Goal: Information Seeking & Learning: Check status

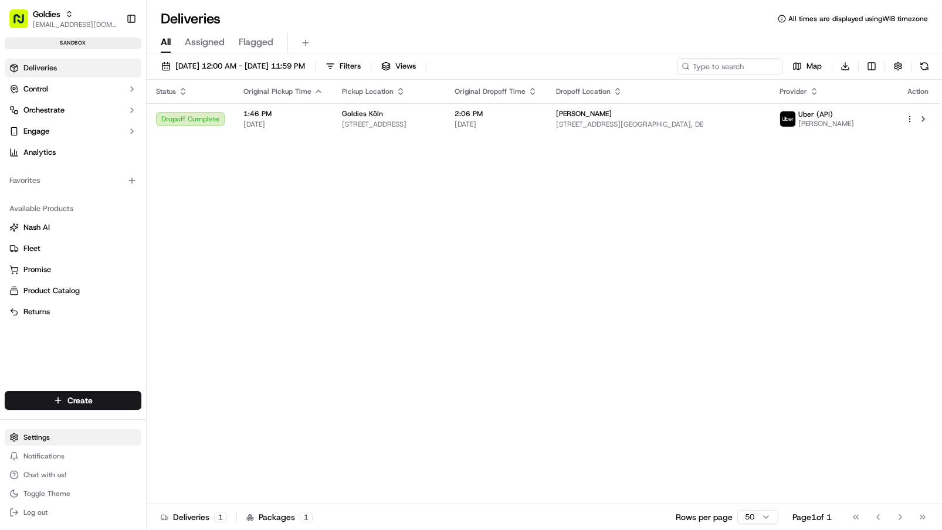
click at [36, 440] on html "Goldies junifar.hidayat@trycata.com Toggle Sidebar sandbox Deliveries Control O…" at bounding box center [471, 265] width 942 height 530
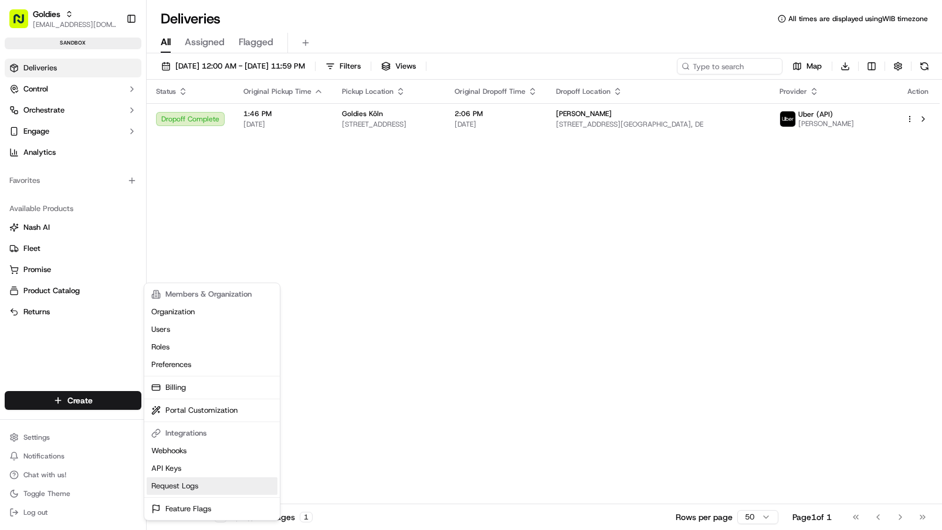
click at [190, 486] on link "Request Logs" at bounding box center [212, 486] width 131 height 18
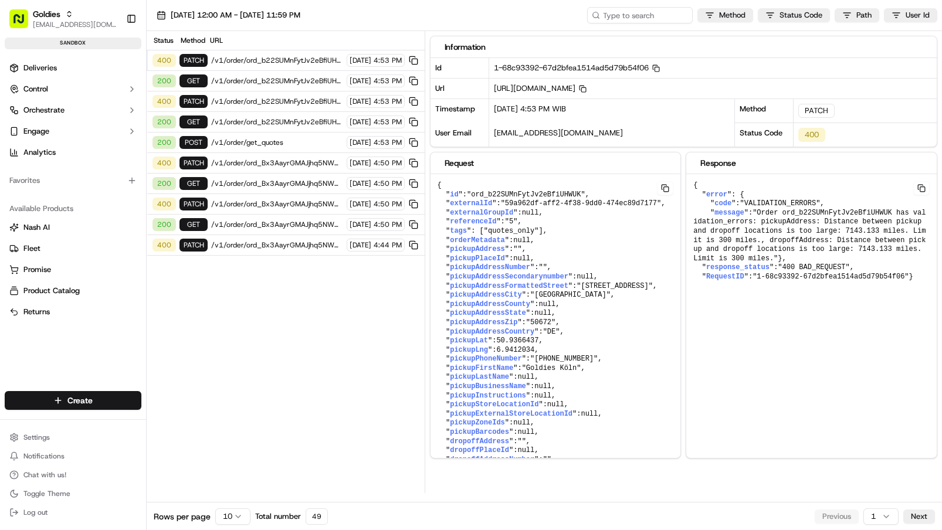
click at [271, 79] on span "/v1/order/ord_b22SUMnFytJv2eBfiUHWUK" at bounding box center [277, 80] width 132 height 9
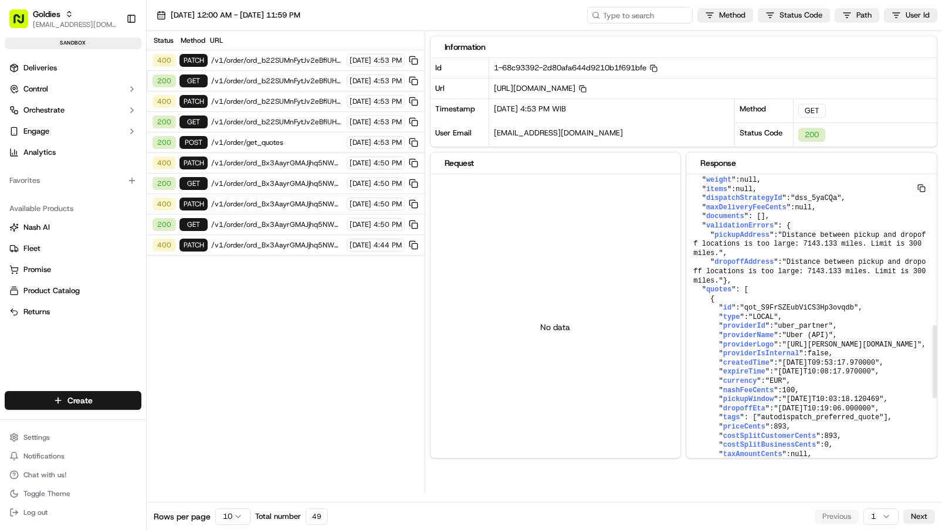
scroll to position [242, 0]
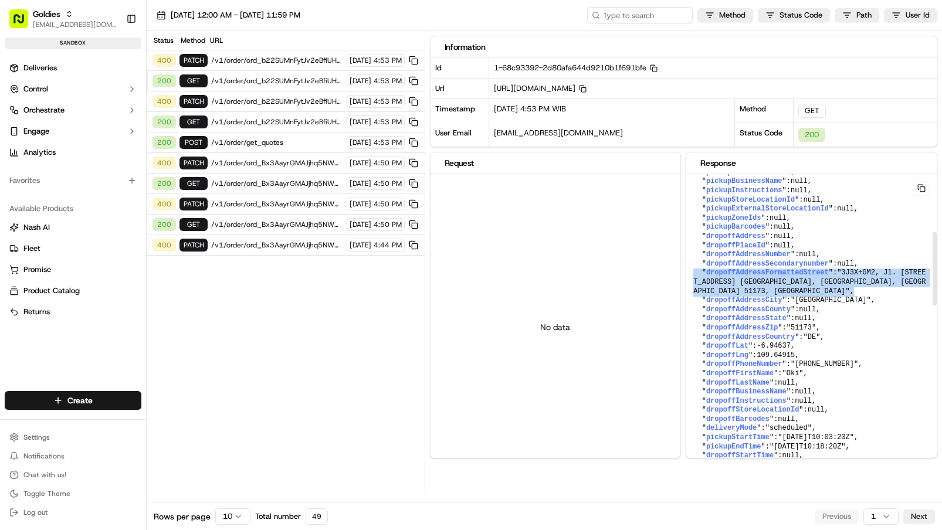
drag, startPoint x: 717, startPoint y: 335, endPoint x: 695, endPoint y: 313, distance: 31.1
click at [695, 313] on pre "{ " id ": "ord_b22SUMnFytJv2eBfiUHWUK" , " createdAt ": "2025-09-16T09:53:17.46…" at bounding box center [811, 511] width 250 height 1157
copy pre "" dropoffAddressFormattedStreet ": "3J3X+GM2, Jl. Pekajangan Gg. 14, Pekajangan…"
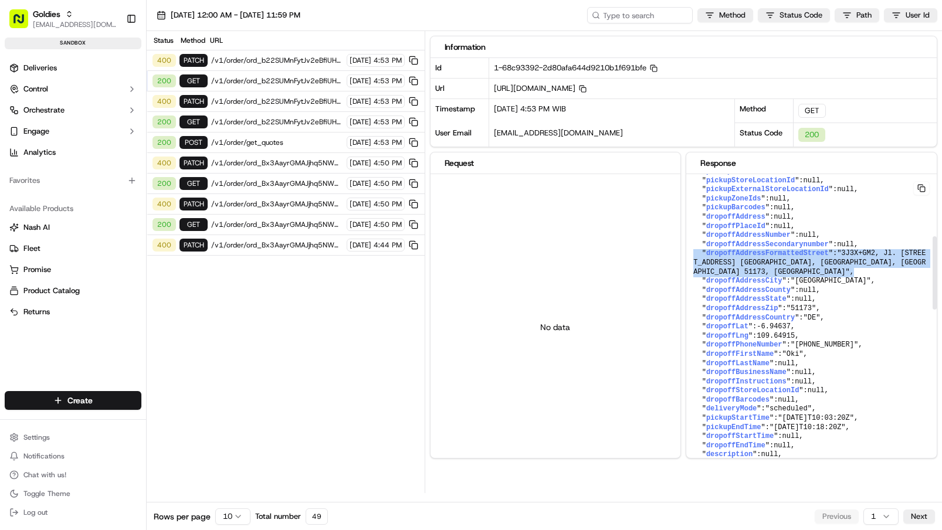
scroll to position [277, 0]
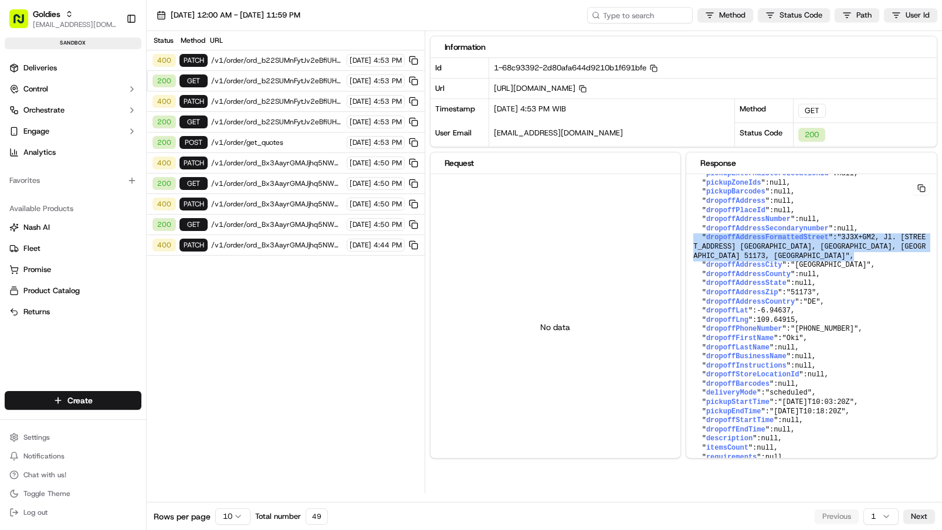
click at [274, 77] on span "/v1/order/ord_b22SUMnFytJv2eBfiUHWUK" at bounding box center [277, 80] width 132 height 9
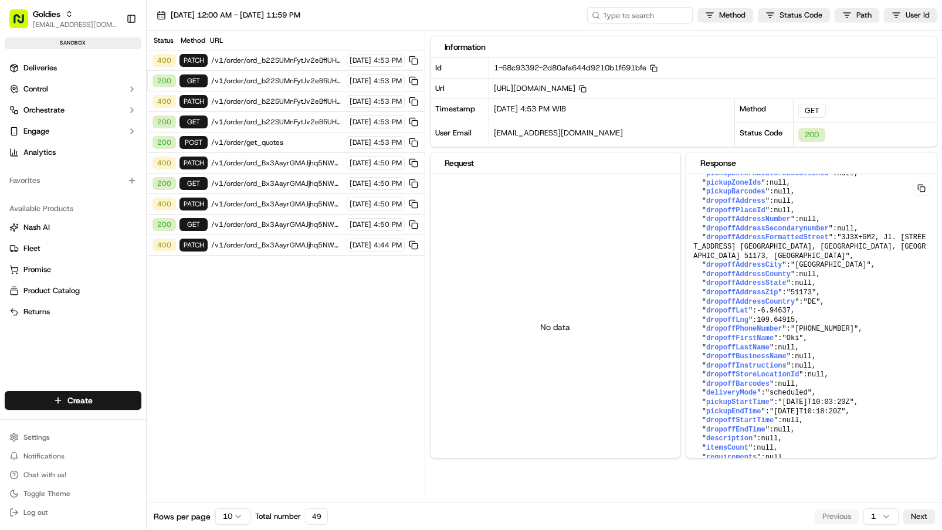
click at [274, 77] on span "/v1/order/ord_b22SUMnFytJv2eBfiUHWUK" at bounding box center [277, 80] width 132 height 9
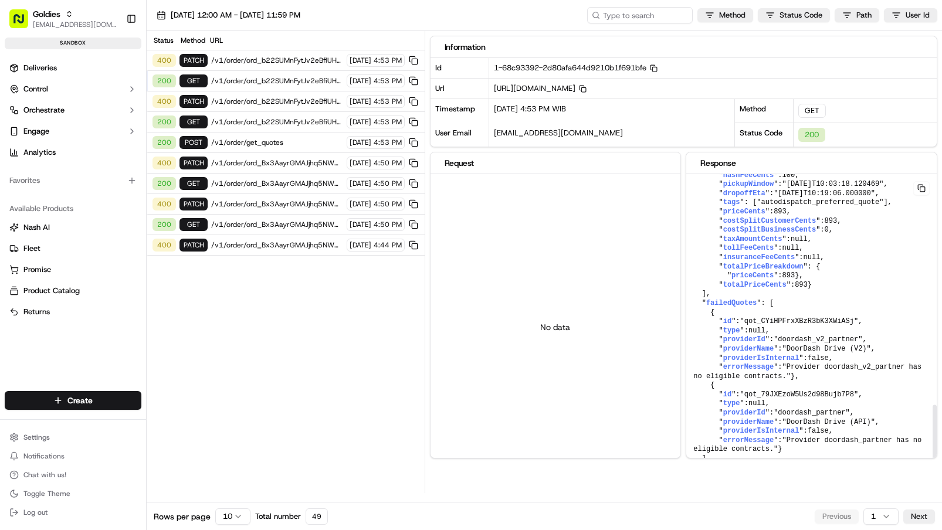
scroll to position [970, 0]
click at [261, 116] on div "200 GET /v1/order/ord_b22SUMnFytJv2eBfiUHWUK 09/16/2025 4:53 PM" at bounding box center [286, 122] width 278 height 21
click at [242, 147] on span "/v1/order/get_quotes" at bounding box center [277, 142] width 132 height 9
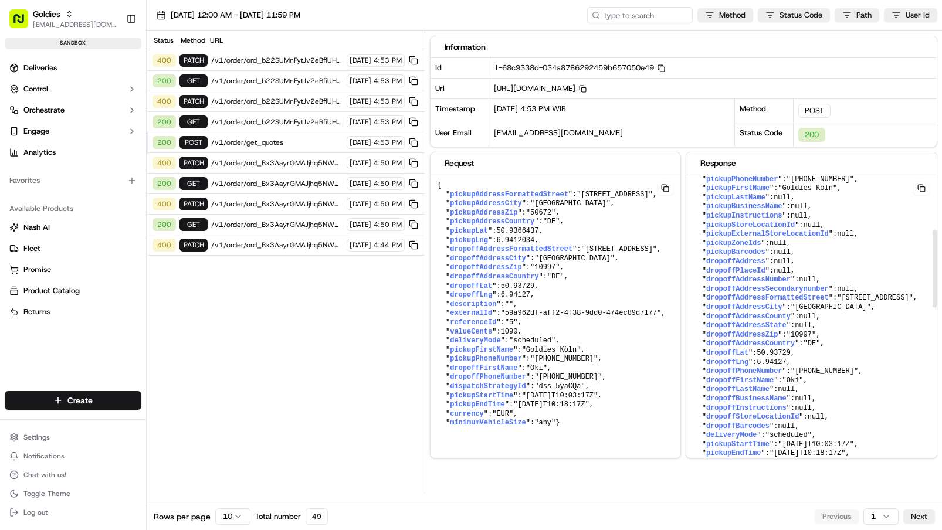
scroll to position [216, 0]
click at [274, 140] on span "/v1/order/get_quotes" at bounding box center [277, 142] width 132 height 9
click at [229, 118] on span "/v1/order/ord_b22SUMnFytJv2eBfiUHWUK" at bounding box center [277, 121] width 132 height 9
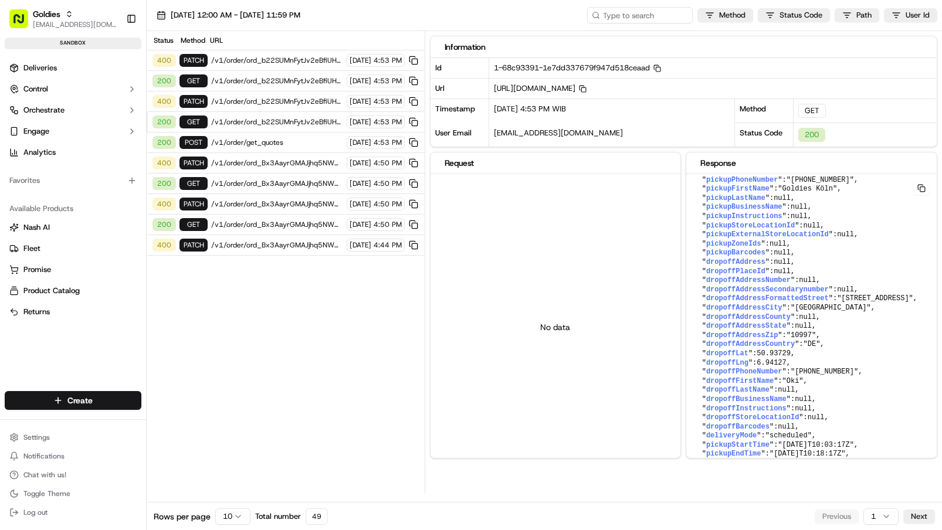
click at [257, 99] on span "/v1/order/ord_b22SUMnFytJv2eBfiUHWUK" at bounding box center [277, 101] width 132 height 9
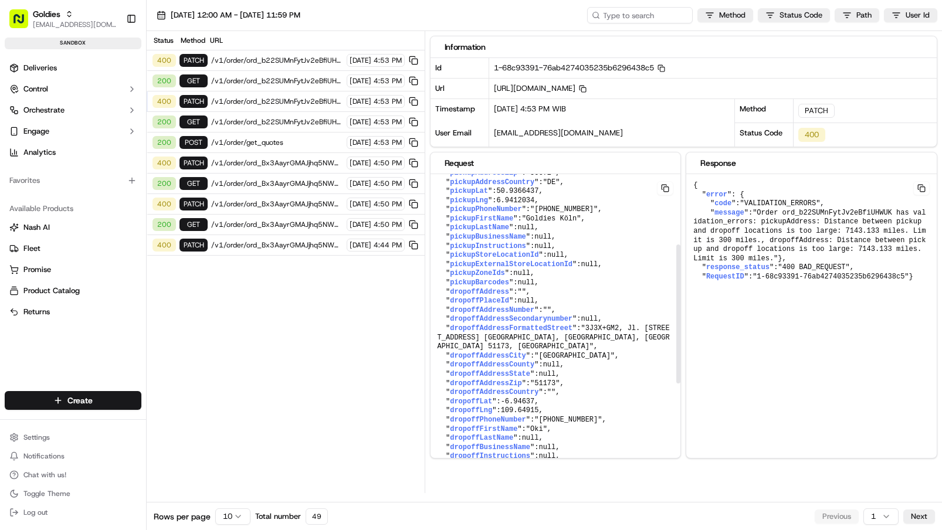
scroll to position [158, 0]
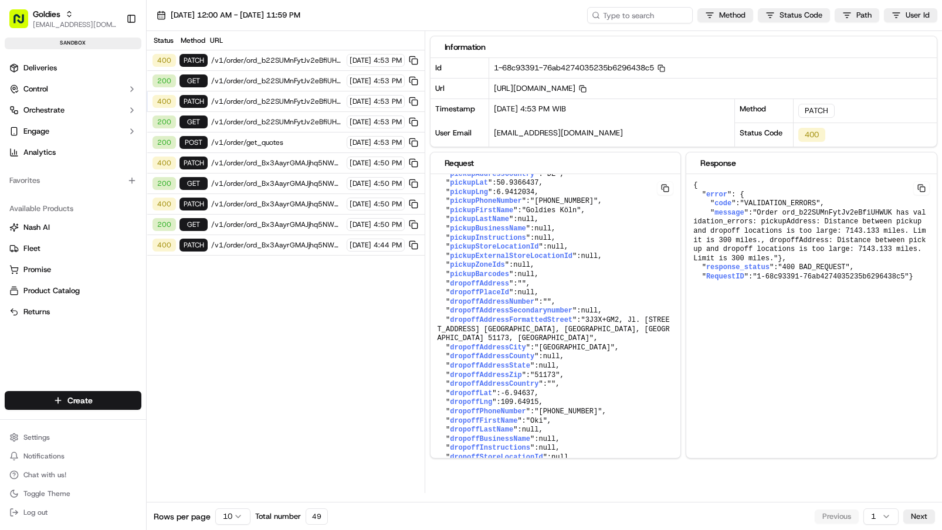
click at [259, 117] on span "/v1/order/ord_b22SUMnFytJv2eBfiUHWUK" at bounding box center [277, 121] width 132 height 9
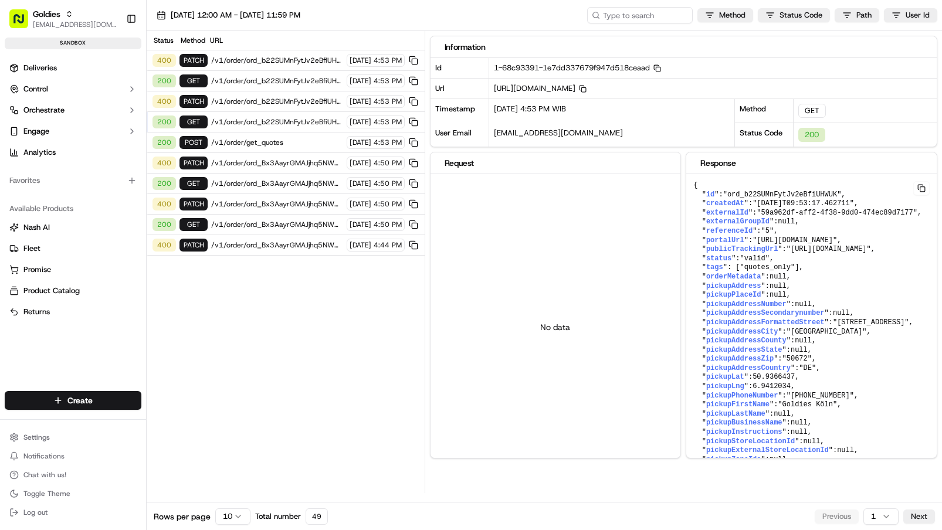
click at [273, 99] on span "/v1/order/ord_b22SUMnFytJv2eBfiUHWUK" at bounding box center [277, 101] width 132 height 9
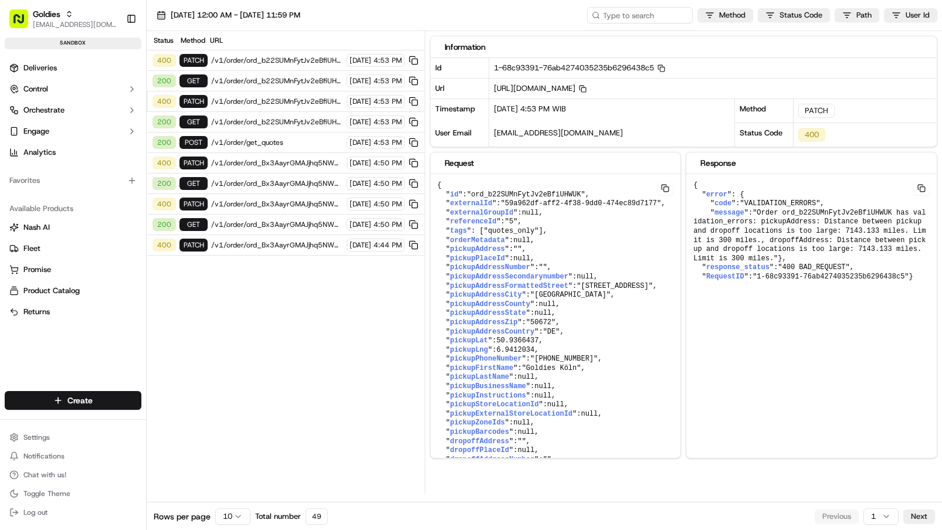
click at [232, 177] on div "200 GET /v1/order/ord_Bx3AayrGMAJjhq5NWYL2yF 09/16/2025 4:50 PM" at bounding box center [286, 184] width 278 height 21
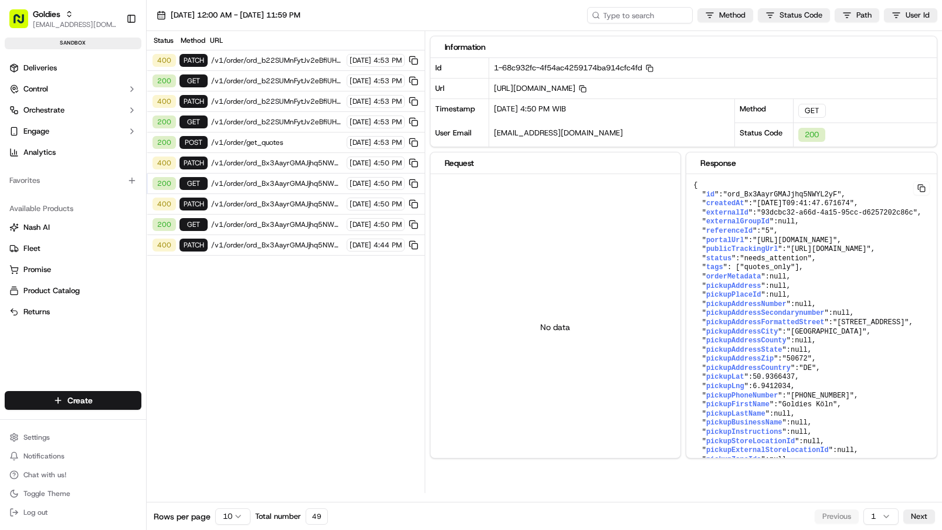
click at [252, 191] on div "200 GET /v1/order/ord_Bx3AayrGMAJjhq5NWYL2yF 09/16/2025 4:50 PM" at bounding box center [286, 184] width 278 height 21
click at [261, 185] on span "/v1/order/ord_Bx3AayrGMAJjhq5NWYL2yF" at bounding box center [277, 183] width 132 height 9
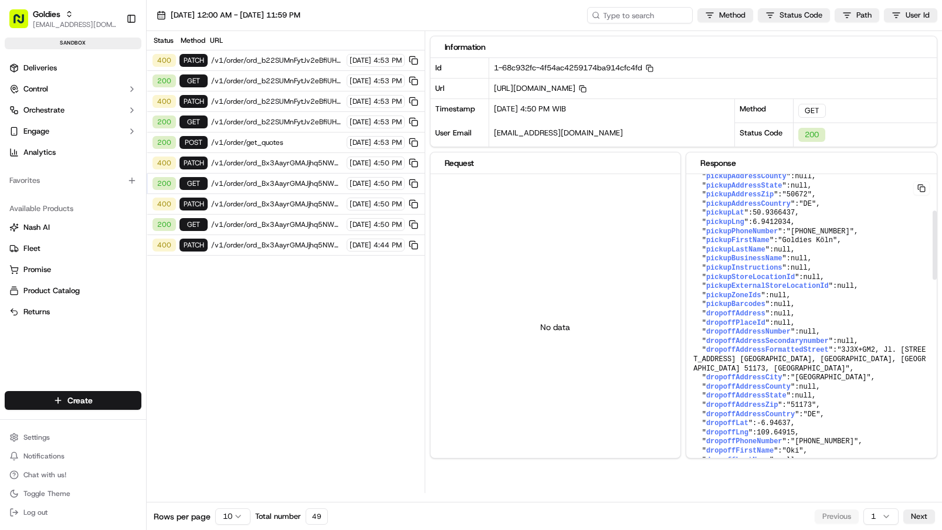
scroll to position [161, 0]
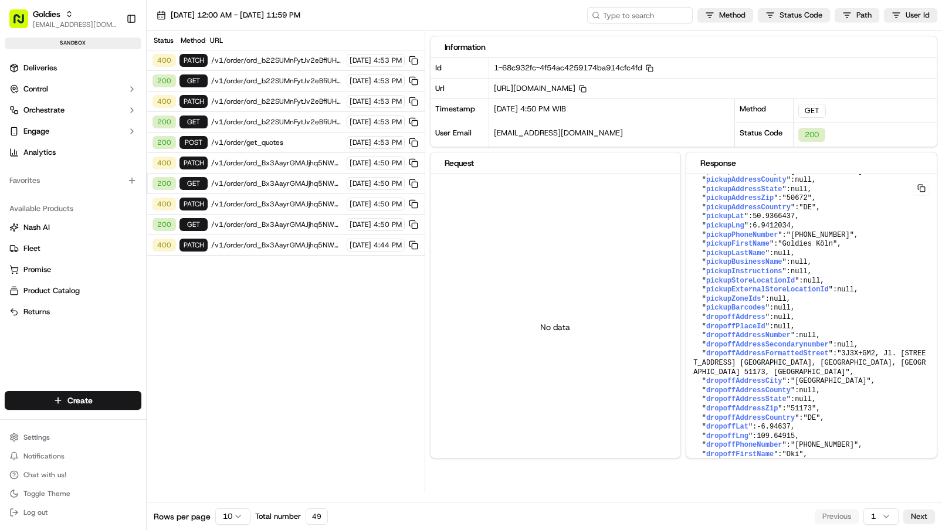
click at [279, 183] on span "/v1/order/ord_Bx3AayrGMAJjhq5NWYL2yF" at bounding box center [277, 183] width 132 height 9
click at [258, 145] on span "/v1/order/get_quotes" at bounding box center [277, 142] width 132 height 9
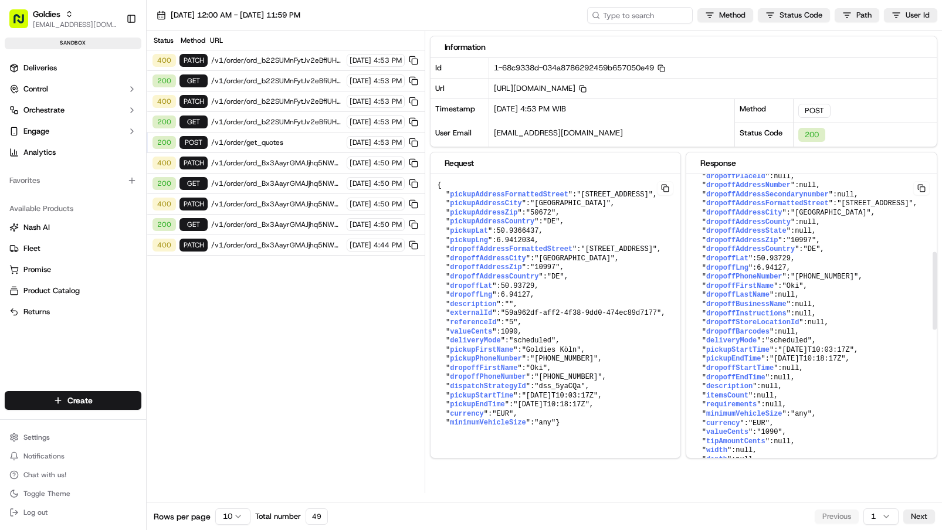
scroll to position [315, 0]
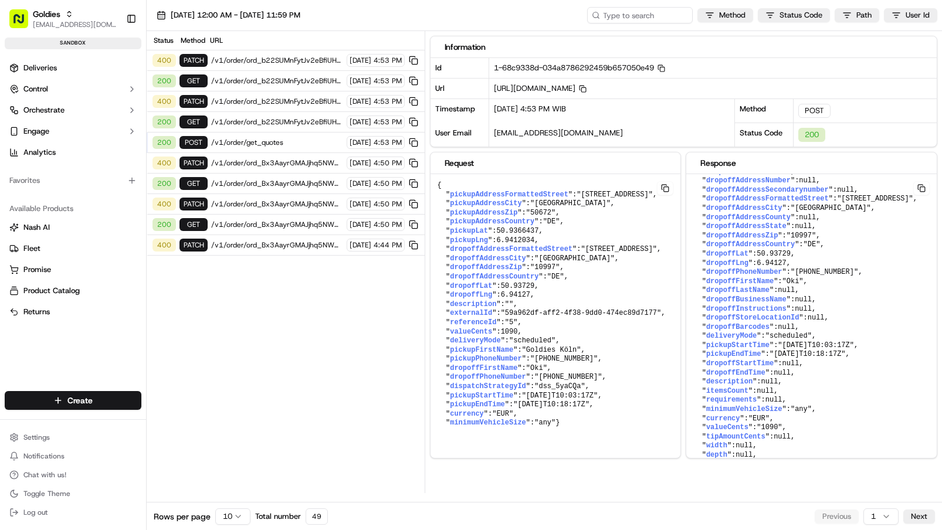
click at [609, 248] on span ""Pfeilstraße 25, 50672 Köln, Germany"" at bounding box center [619, 249] width 76 height 8
click at [565, 354] on span ""Goldies Köln"" at bounding box center [551, 350] width 59 height 8
click at [623, 242] on pre "{ " pickupAddressFormattedStreet ": "Pfeilstraße 10" , " pickupAddressCity ": "…" at bounding box center [555, 304] width 250 height 261
click at [232, 142] on span "/v1/order/get_quotes" at bounding box center [277, 142] width 132 height 9
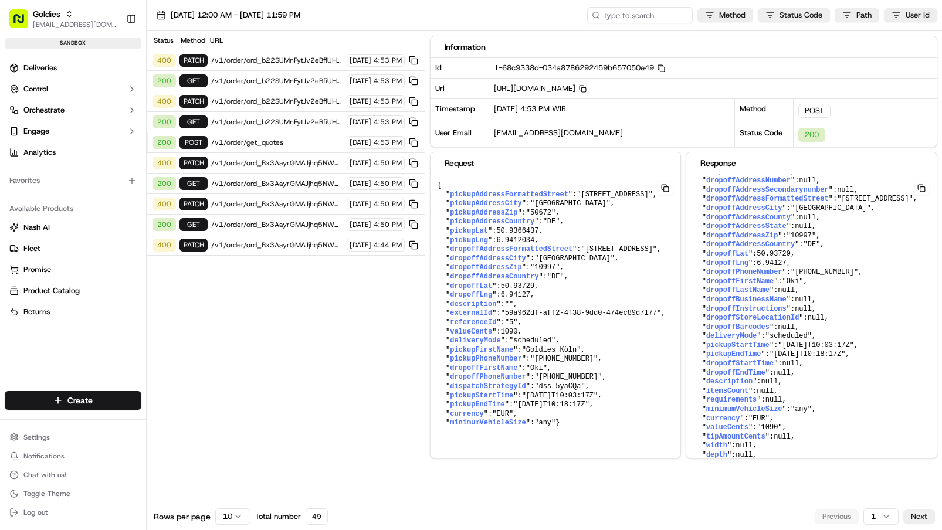
click at [291, 125] on span "/v1/order/ord_b22SUMnFytJv2eBfiUHWUK" at bounding box center [277, 121] width 132 height 9
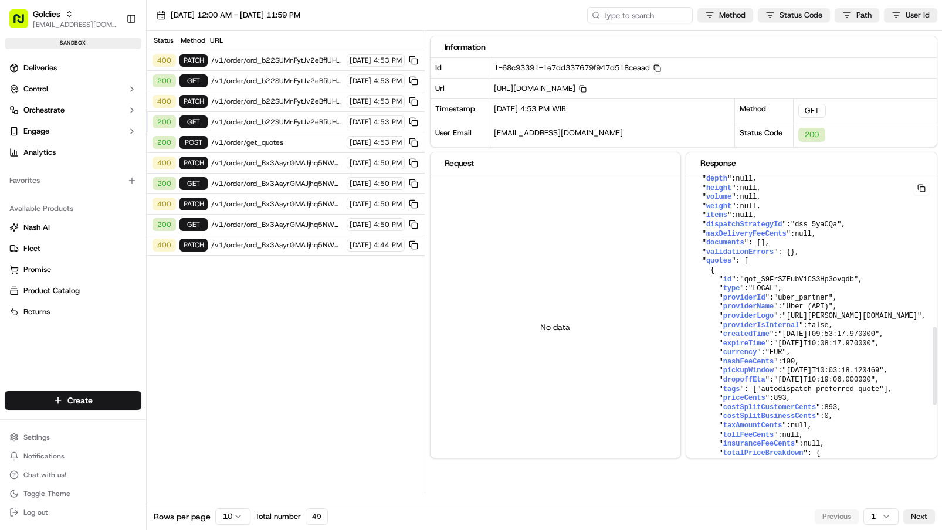
scroll to position [607, 0]
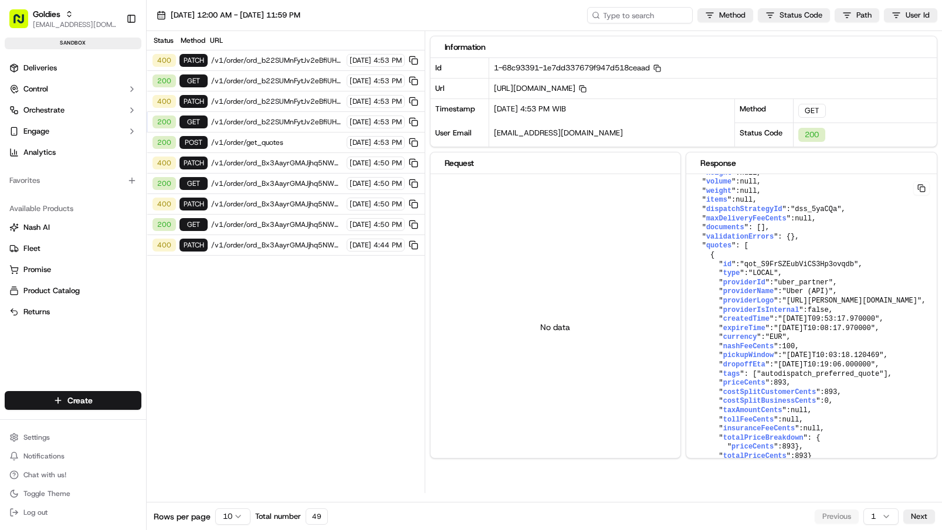
click at [271, 104] on span "/v1/order/ord_b22SUMnFytJv2eBfiUHWUK" at bounding box center [277, 101] width 132 height 9
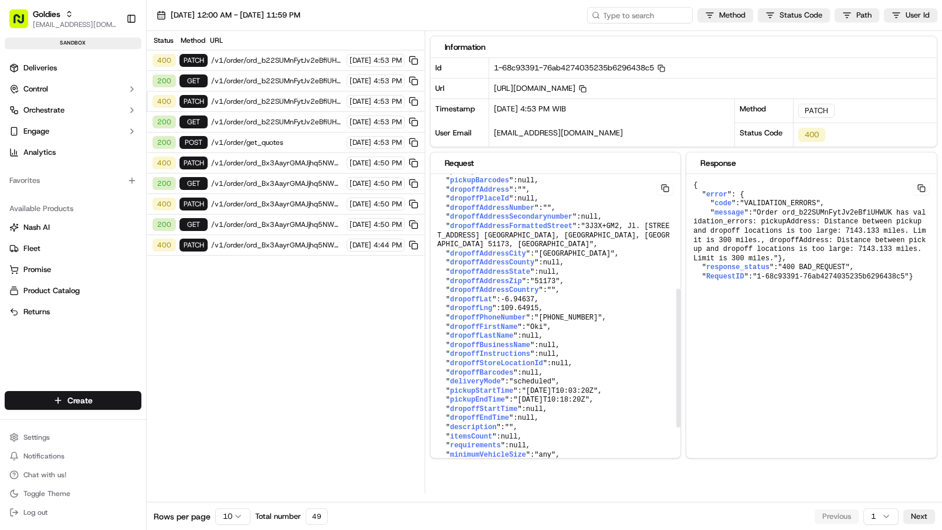
scroll to position [254, 0]
click at [644, 243] on span ""3J3X+GM2, Jl. Pekajangan Gg. 14, Pekajangan Tengah, Pekajangan, Kec. Kedungwun…" at bounding box center [553, 233] width 232 height 26
click at [660, 246] on span ""3J3X+GM2, Jl. Pekajangan Gg. 14, Pekajangan Tengah, Pekajangan, Kec. Kedungwun…" at bounding box center [553, 233] width 232 height 26
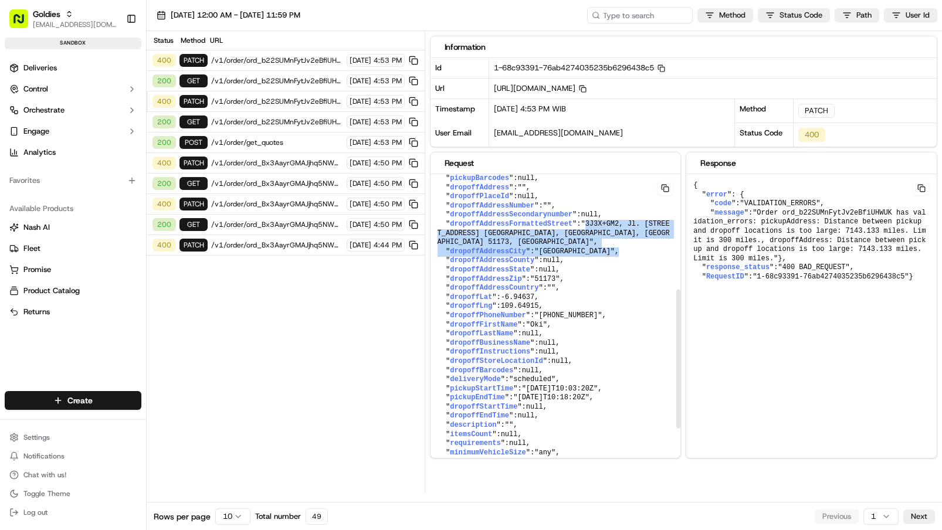
drag, startPoint x: 589, startPoint y: 243, endPoint x: 637, endPoint y: 276, distance: 57.9
click at [637, 276] on pre "{ " id ": "ord_b22SUMnFytJv2eBfiUHWUK" , " externalId ": "59a962df-aff2-4f38-9d…" at bounding box center [555, 238] width 250 height 636
click at [330, 282] on div "Status Method URL 400 PATCH /v1/order/ord_b22SUMnFytJv2eBfiUHWUK 09/16/2025 4:5…" at bounding box center [286, 262] width 278 height 462
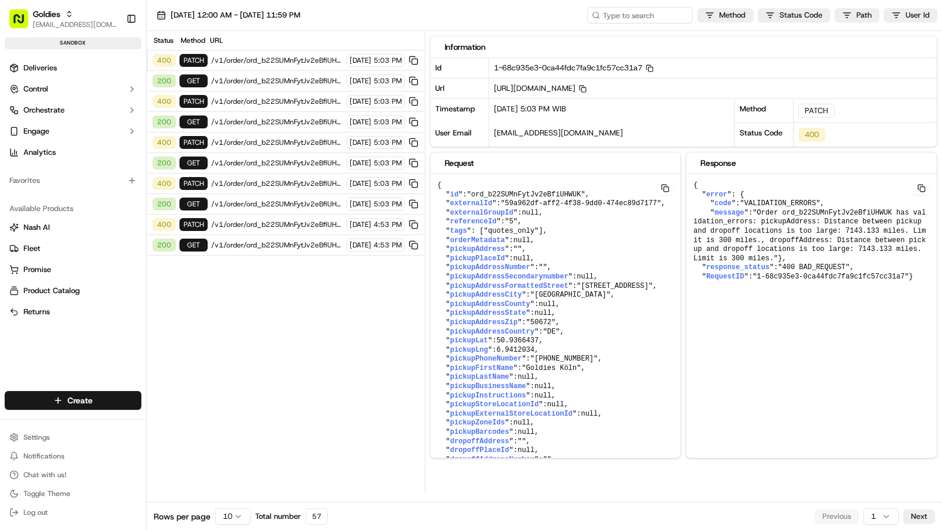
click at [247, 210] on div "200 GET /v1/order/ord_b22SUMnFytJv2eBfiUHWUK 09/16/2025 5:03 PM" at bounding box center [286, 204] width 278 height 21
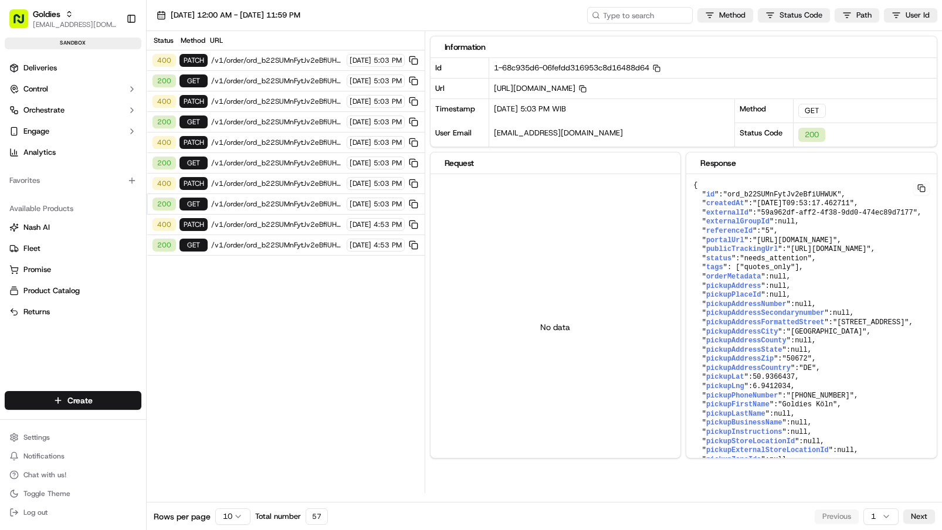
click at [264, 84] on span "/v1/order/ord_b22SUMnFytJv2eBfiUHWUK" at bounding box center [277, 80] width 132 height 9
click at [287, 80] on span "/v1/order/ord_b22SUMnFytJv2eBfiUHWUK" at bounding box center [277, 80] width 132 height 9
click at [267, 203] on span "/v1/order/ord_b22SUMnFytJv2eBfiUHWUK" at bounding box center [277, 203] width 132 height 9
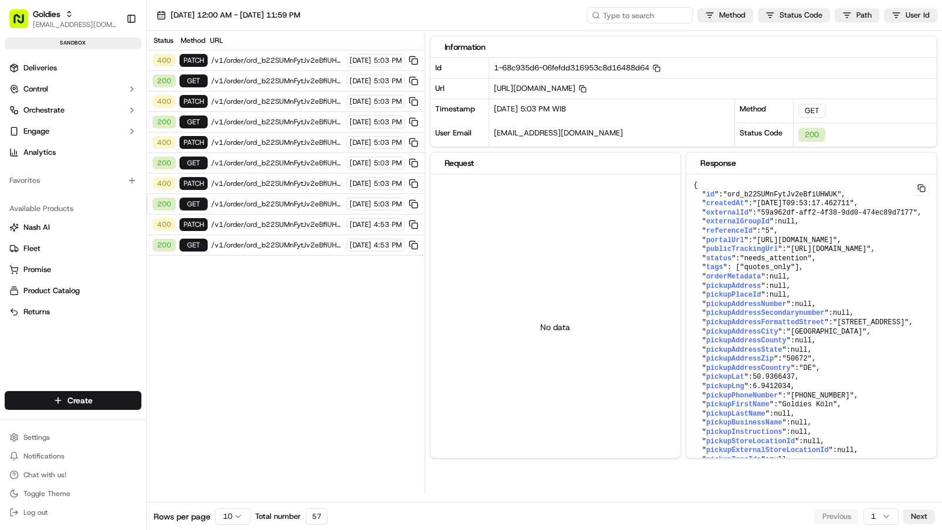
click at [284, 201] on span "/v1/order/ord_b22SUMnFytJv2eBfiUHWUK" at bounding box center [277, 203] width 132 height 9
click at [277, 219] on div "400 PATCH /v1/order/ord_b22SUMnFytJv2eBfiUHWUK 09/16/2025 4:53 PM" at bounding box center [286, 225] width 278 height 21
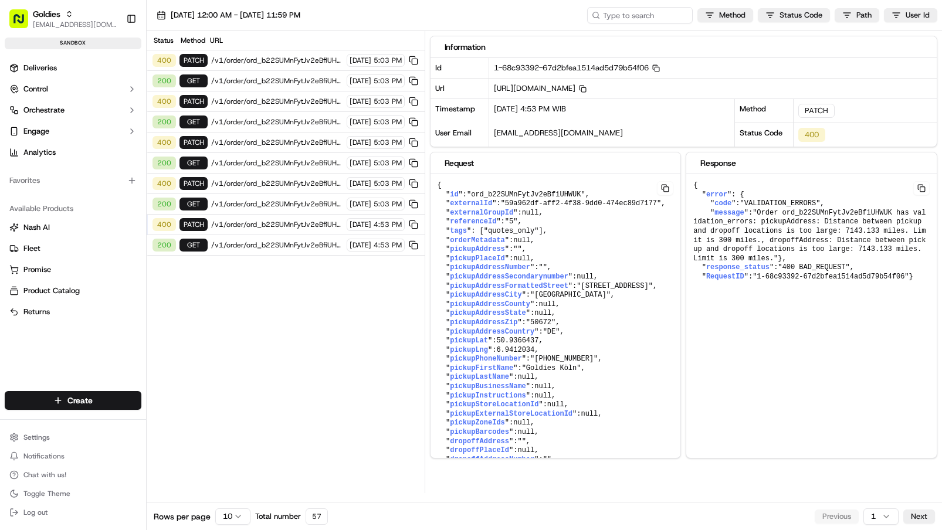
click at [286, 206] on span "/v1/order/ord_b22SUMnFytJv2eBfiUHWUK" at bounding box center [277, 203] width 132 height 9
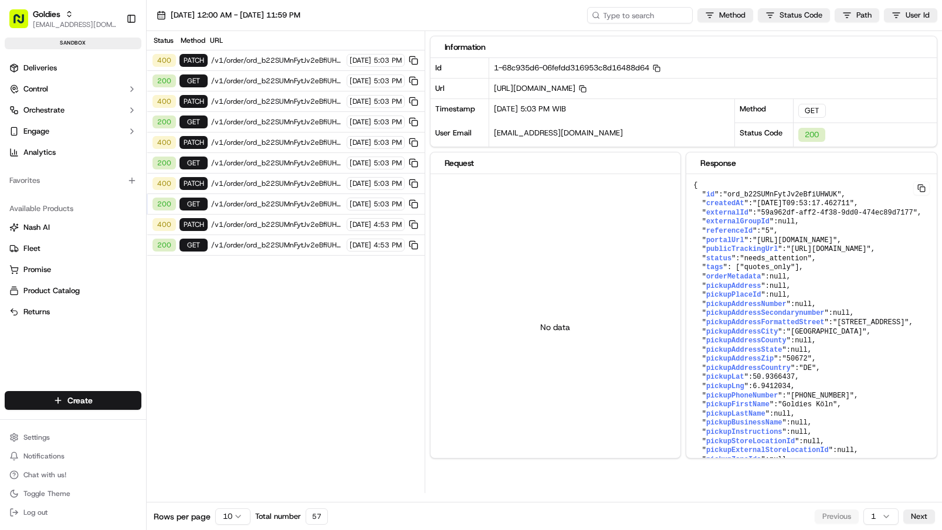
click at [294, 183] on span "/v1/order/ord_b22SUMnFytJv2eBfiUHWUK" at bounding box center [277, 183] width 132 height 9
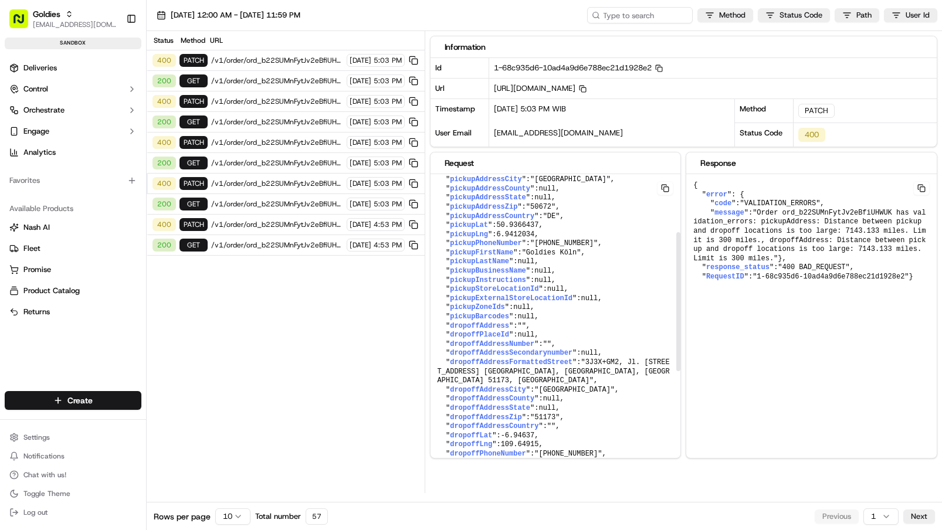
scroll to position [128, 0]
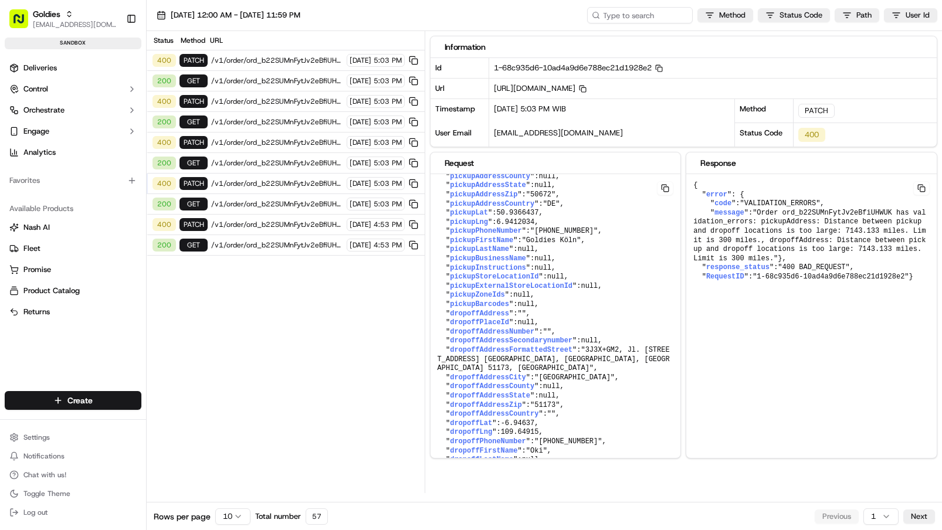
click at [245, 183] on span "/v1/order/ord_b22SUMnFytJv2eBfiUHWUK" at bounding box center [277, 183] width 132 height 9
click at [274, 97] on span "/v1/order/ord_b22SUMnFytJv2eBfiUHWUK" at bounding box center [277, 101] width 132 height 9
click at [296, 56] on span "/v1/order/ord_b22SUMnFytJv2eBfiUHWUK" at bounding box center [277, 60] width 132 height 9
click at [270, 200] on span "/v1/order/ord_b22SUMnFytJv2eBfiUHWUK" at bounding box center [277, 203] width 132 height 9
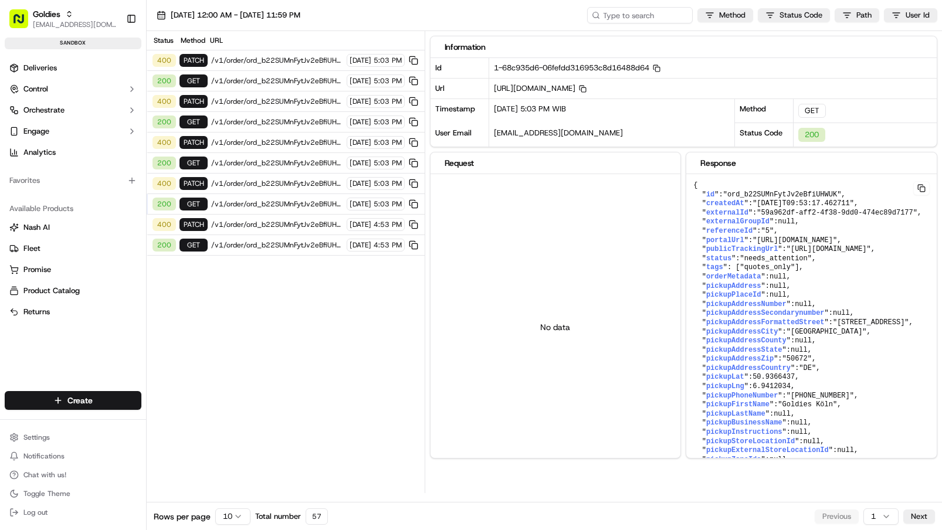
click at [278, 186] on span "/v1/order/ord_b22SUMnFytJv2eBfiUHWUK" at bounding box center [277, 183] width 132 height 9
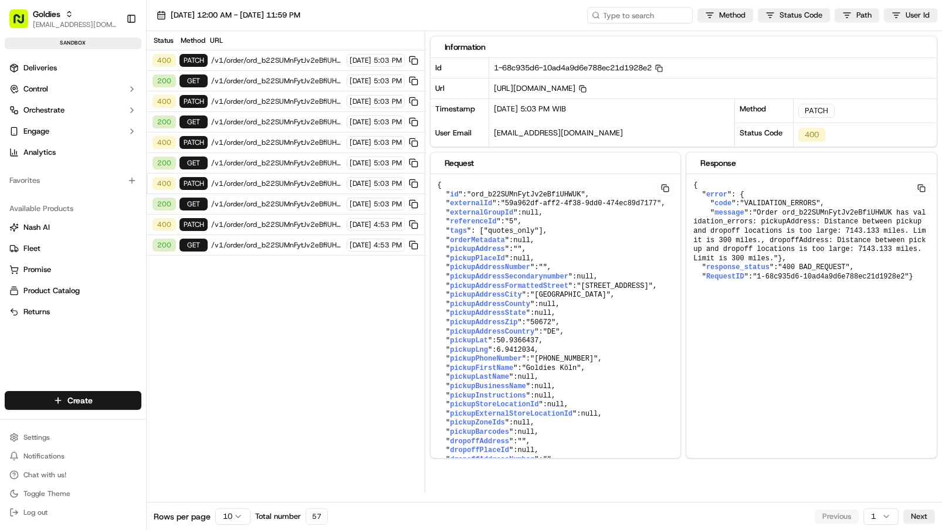
click at [287, 161] on span "/v1/order/ord_b22SUMnFytJv2eBfiUHWUK" at bounding box center [277, 162] width 132 height 9
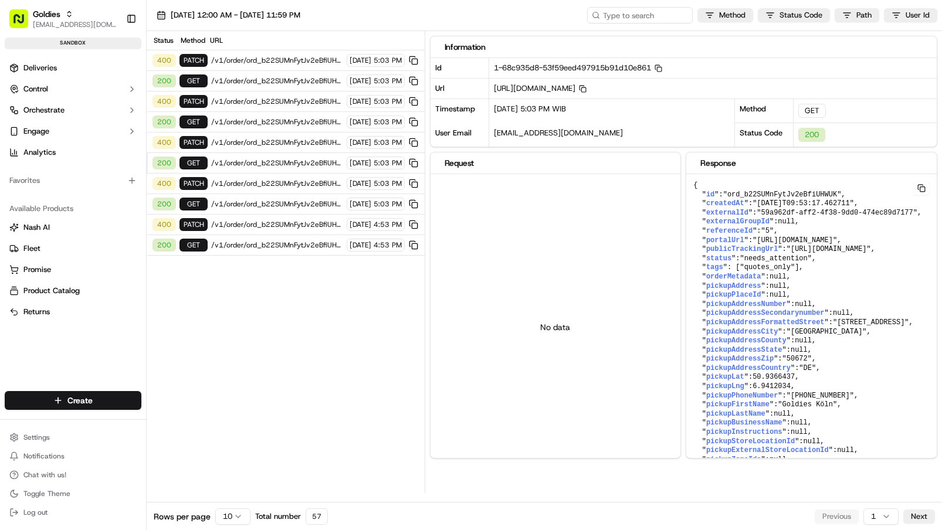
click at [266, 208] on span "/v1/order/ord_b22SUMnFytJv2eBfiUHWUK" at bounding box center [277, 203] width 132 height 9
click at [294, 187] on span "/v1/order/ord_b22SUMnFytJv2eBfiUHWUK" at bounding box center [277, 183] width 132 height 9
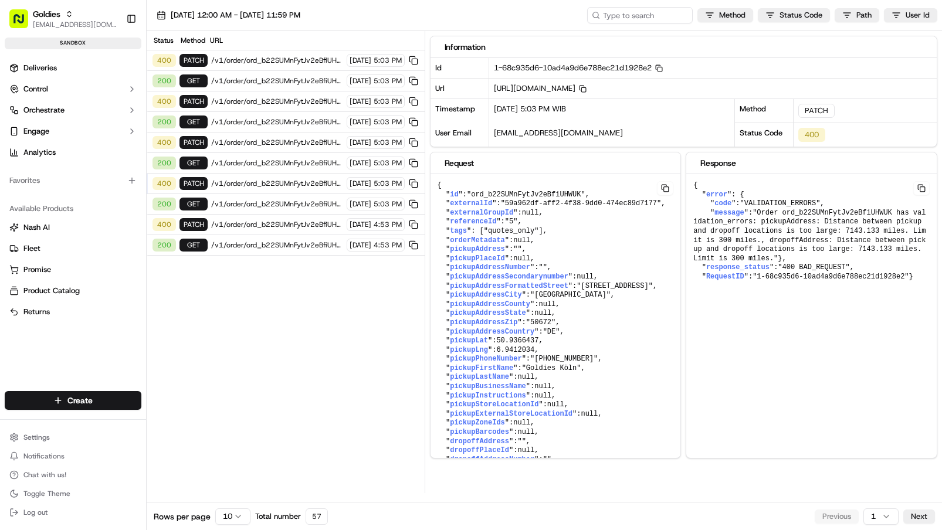
click at [280, 180] on span "/v1/order/ord_b22SUMnFytJv2eBfiUHWUK" at bounding box center [277, 183] width 132 height 9
click at [267, 207] on span "/v1/order/ord_b22SUMnFytJv2eBfiUHWUK" at bounding box center [277, 203] width 132 height 9
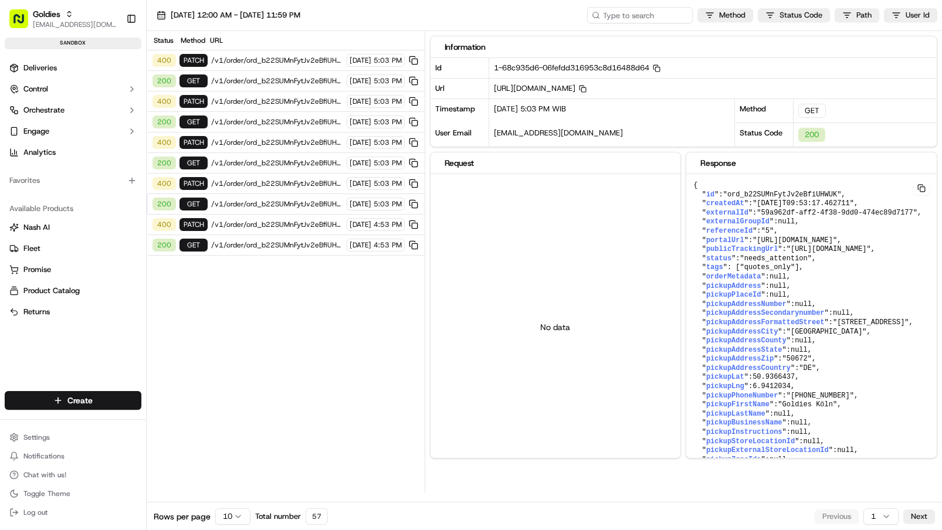
click at [286, 191] on div "400 PATCH /v1/order/ord_b22SUMnFytJv2eBfiUHWUK 09/16/2025 5:03 PM" at bounding box center [286, 184] width 278 height 21
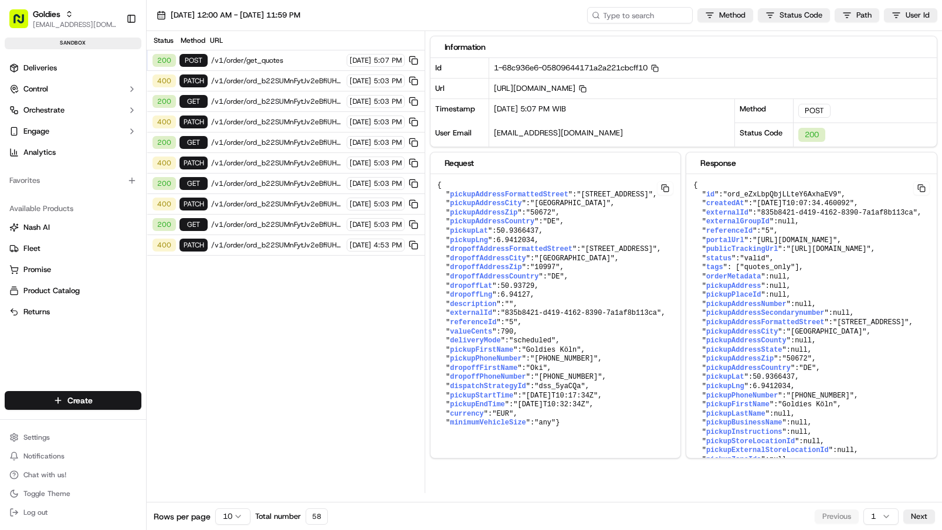
click at [249, 59] on span "/v1/order/get_quotes" at bounding box center [277, 60] width 132 height 9
click at [300, 65] on span "/v1/order/get_quotes" at bounding box center [277, 60] width 132 height 9
click at [306, 62] on span "/v1/order/get_quotes" at bounding box center [277, 60] width 132 height 9
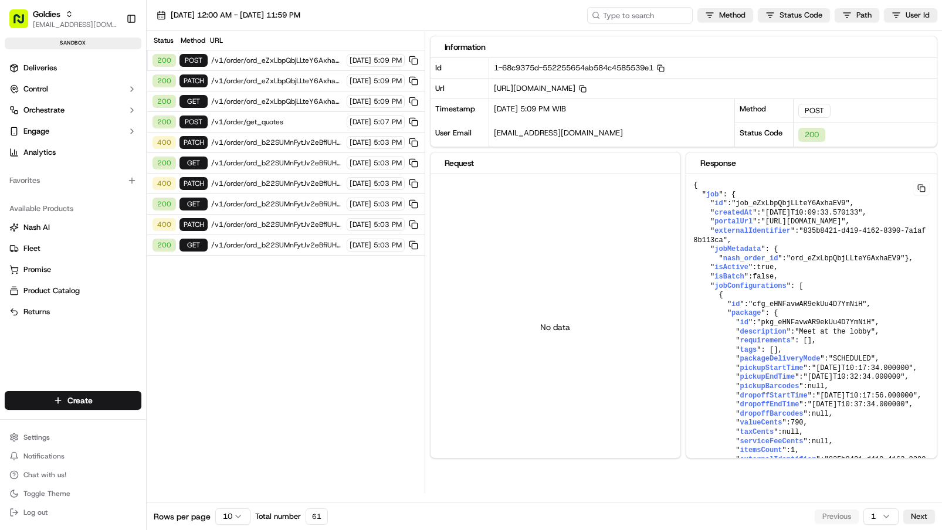
click at [283, 83] on span "/v1/order/ord_eZxLbpQbjLLteY6AxhaEV9" at bounding box center [277, 80] width 132 height 9
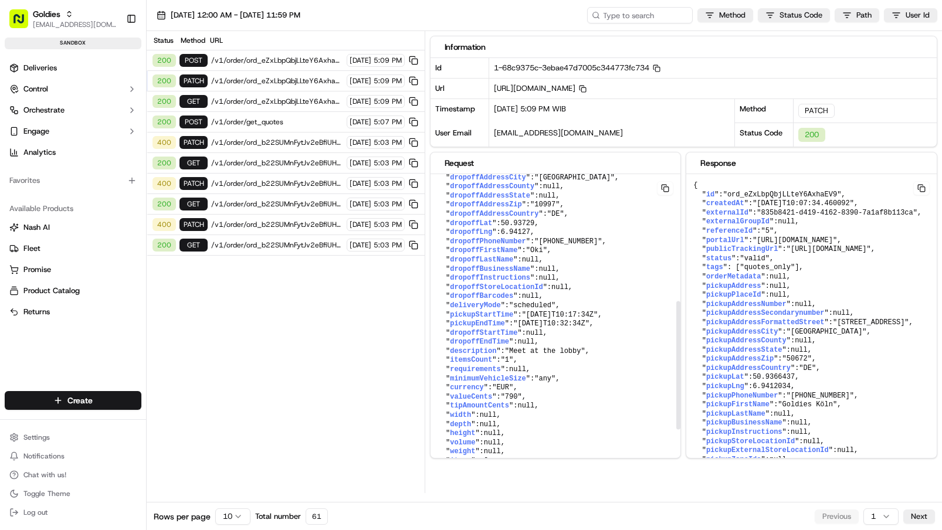
scroll to position [313, 0]
click at [239, 59] on span "/v1/order/ord_eZxLbpQbjLLteY6AxhaEV9/autodispatch" at bounding box center [277, 60] width 132 height 9
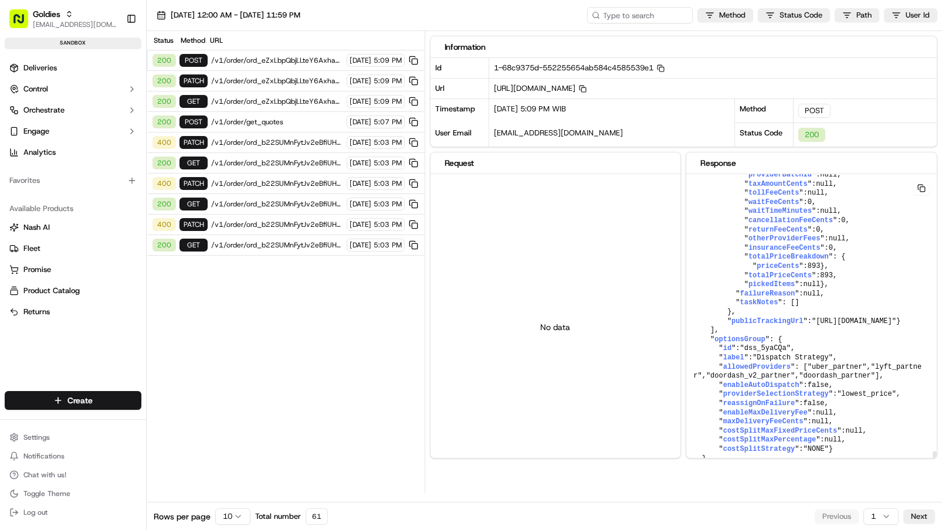
scroll to position [3055, 0]
click at [58, 70] on link "Deliveries" at bounding box center [73, 68] width 137 height 19
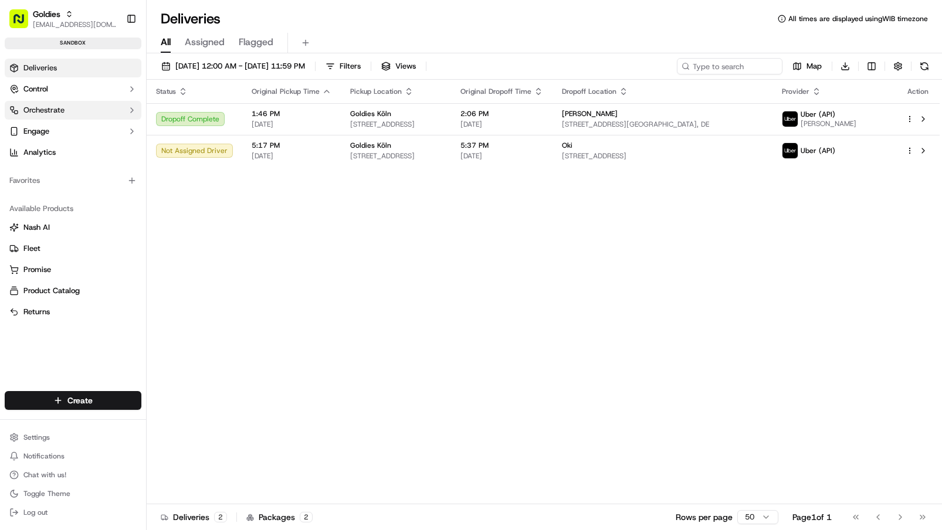
click at [103, 110] on button "Orchestrate" at bounding box center [73, 110] width 137 height 19
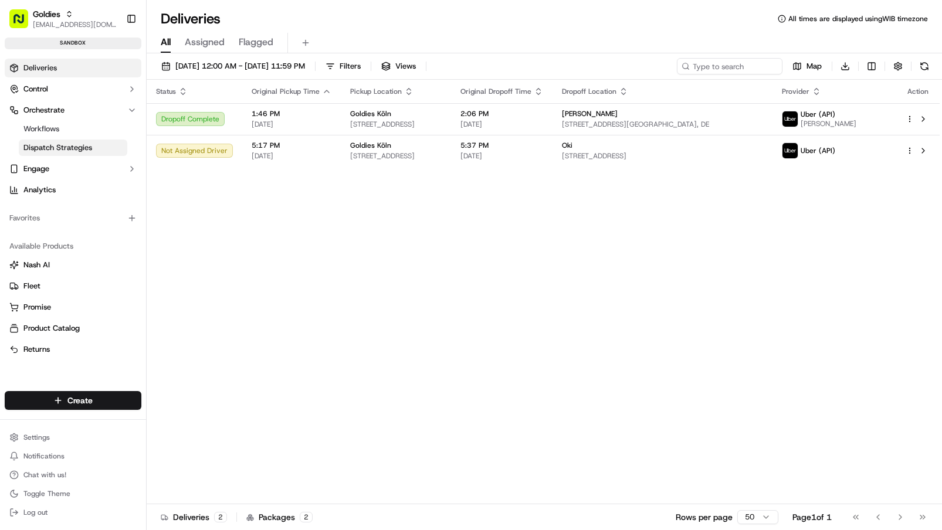
click at [73, 148] on span "Dispatch Strategies" at bounding box center [57, 147] width 69 height 11
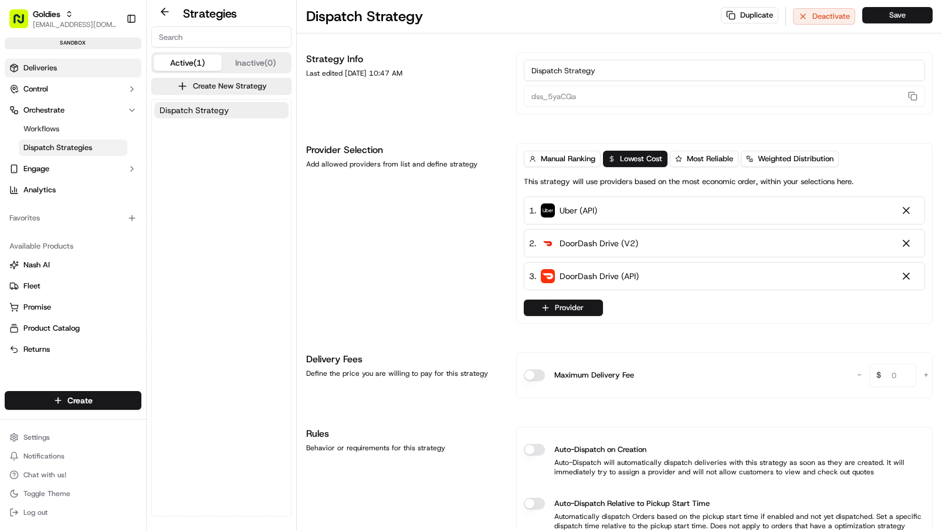
click at [70, 76] on link "Deliveries" at bounding box center [73, 68] width 137 height 19
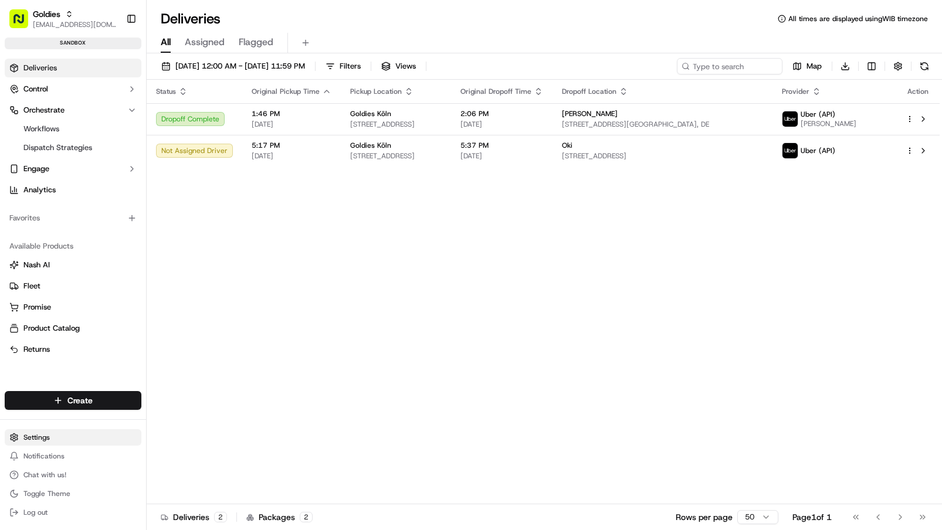
click at [101, 442] on html "Goldies junifar.hidayat@trycata.com Toggle Sidebar sandbox Deliveries Control O…" at bounding box center [471, 265] width 942 height 530
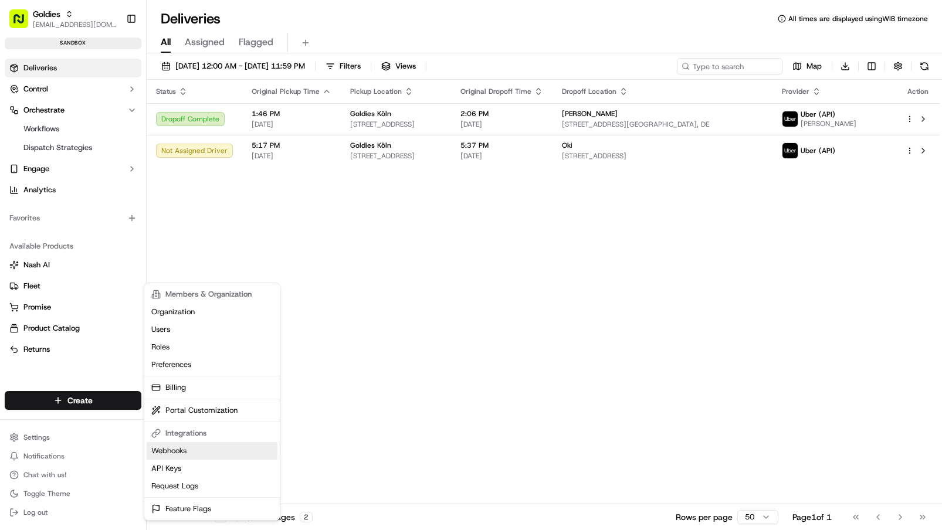
click at [211, 451] on link "Webhooks" at bounding box center [212, 451] width 131 height 18
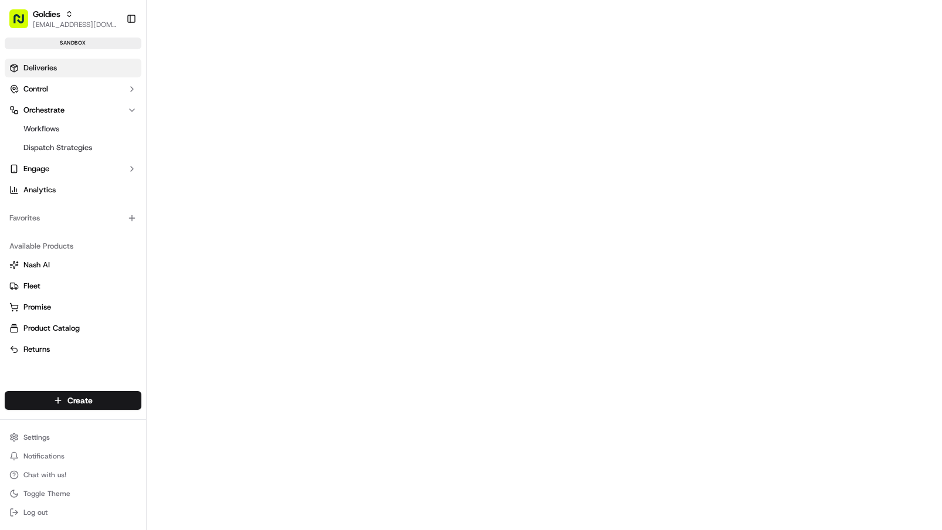
click at [73, 63] on link "Deliveries" at bounding box center [73, 68] width 137 height 19
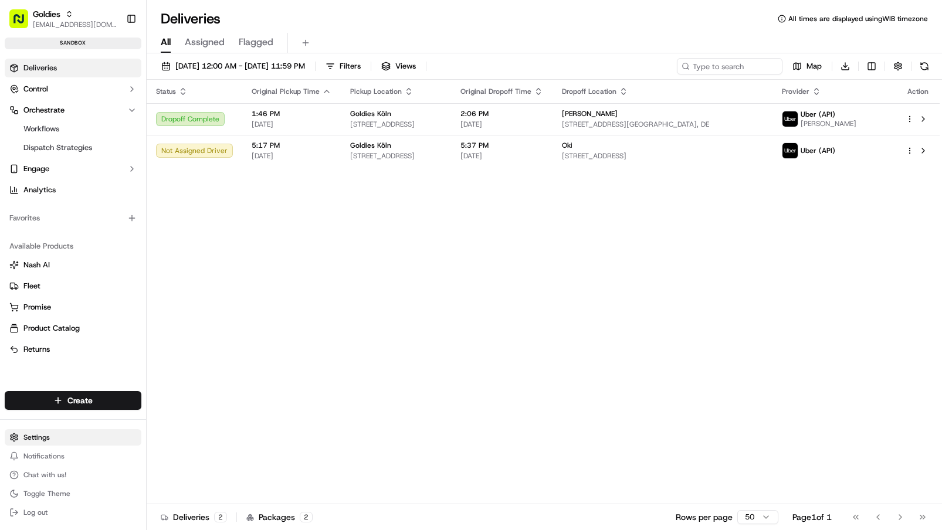
click at [53, 443] on html "Goldies junifar.hidayat@trycata.com Toggle Sidebar sandbox Deliveries Control O…" at bounding box center [471, 265] width 942 height 530
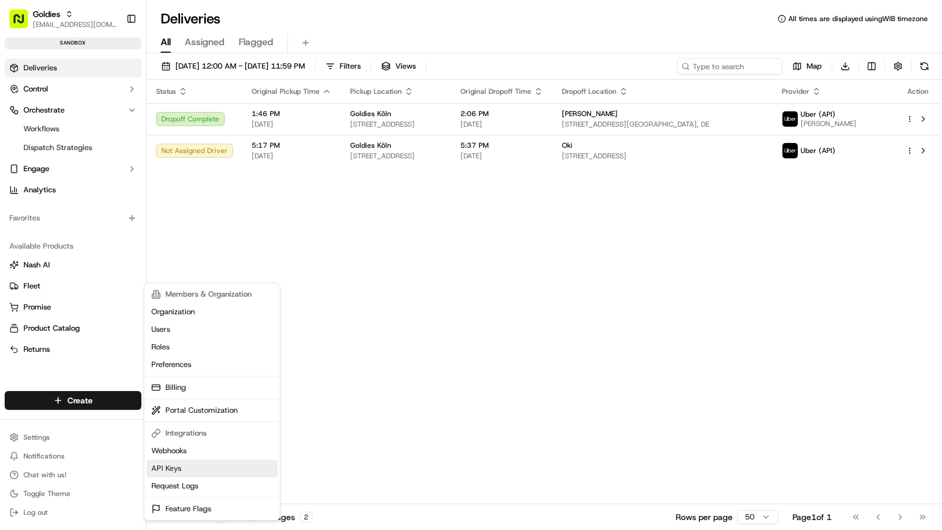
click at [175, 466] on link "API Keys" at bounding box center [212, 469] width 131 height 18
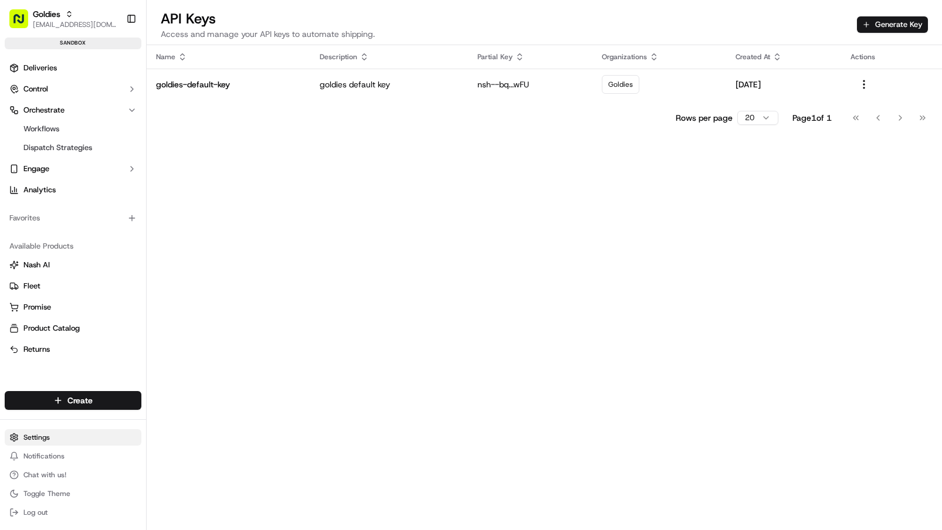
click at [63, 439] on html "Goldies junifar.hidayat@trycata.com Toggle Sidebar sandbox Deliveries Control O…" at bounding box center [471, 265] width 942 height 530
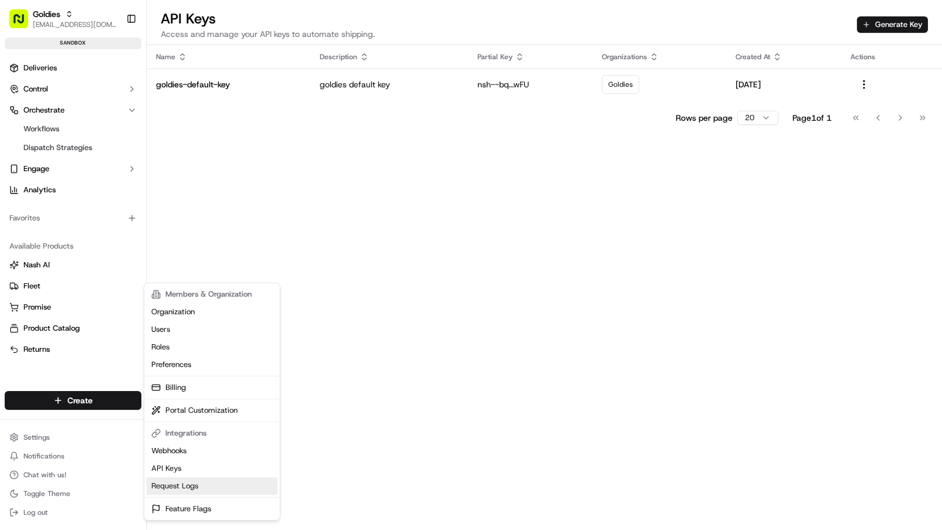
click at [179, 490] on link "Request Logs" at bounding box center [212, 486] width 131 height 18
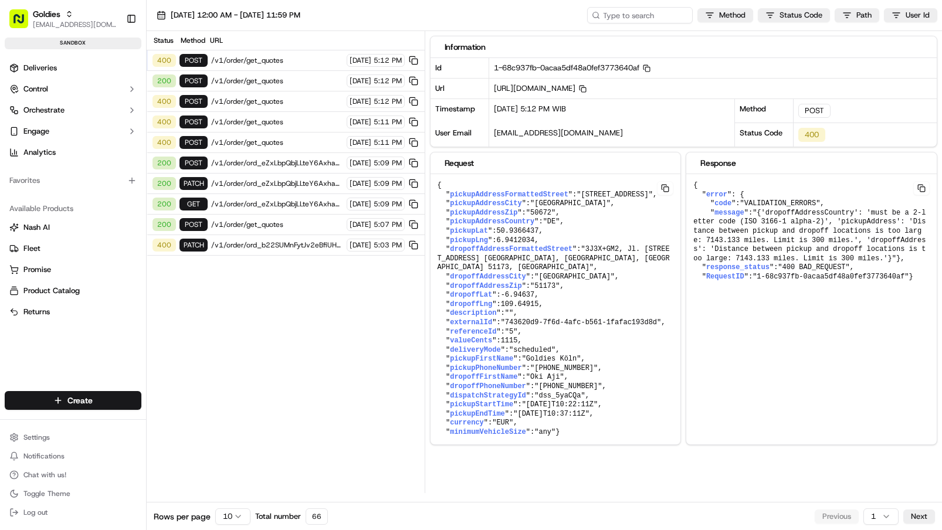
click at [256, 168] on div "200 POST /v1/order/ord_eZxLbpQbjLLteY6AxhaEV9/autodispatch [DATE] 5:09 PM" at bounding box center [286, 163] width 278 height 21
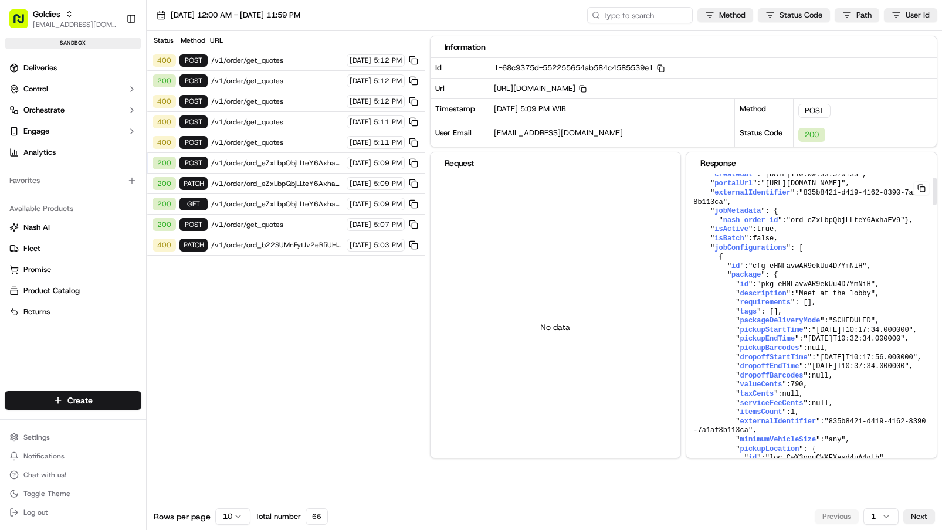
scroll to position [37, 0]
click at [277, 142] on span "/v1/order/get_quotes" at bounding box center [277, 142] width 132 height 9
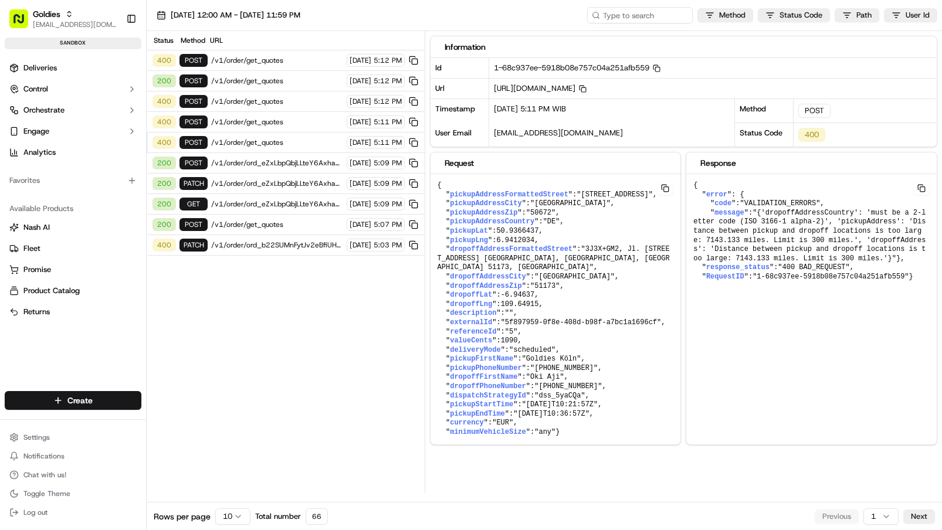
click at [225, 120] on span "/v1/order/get_quotes" at bounding box center [277, 121] width 132 height 9
click at [272, 82] on span "/v1/order/get_quotes" at bounding box center [277, 80] width 132 height 9
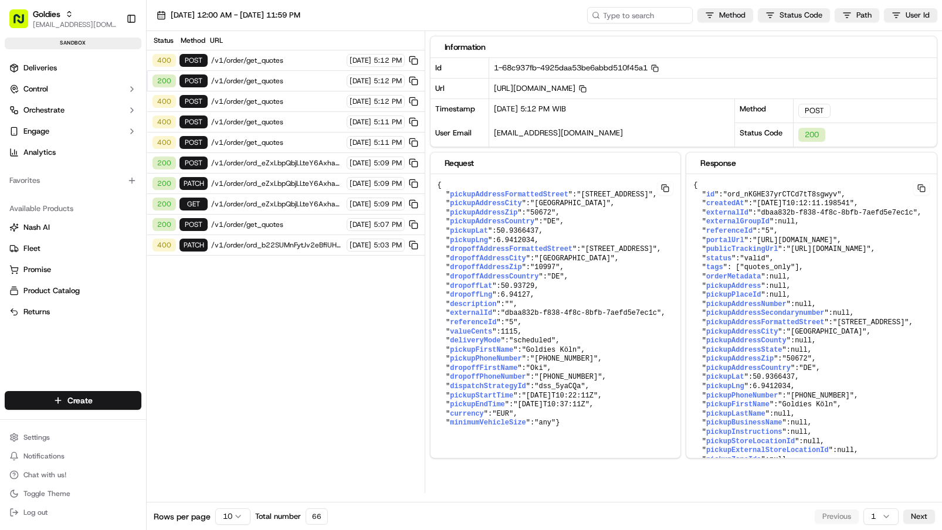
click at [245, 56] on span "/v1/order/get_quotes" at bounding box center [277, 60] width 132 height 9
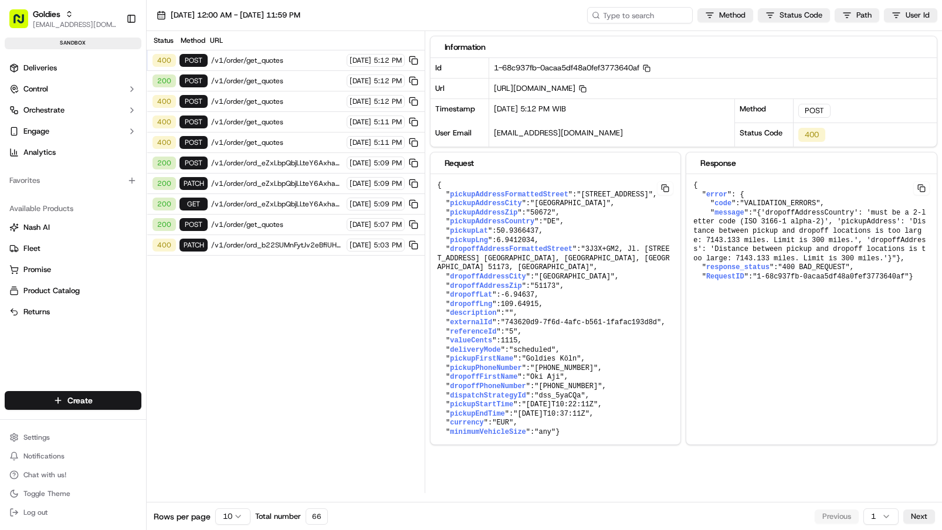
click at [245, 76] on div "200 POST /v1/order/get_quotes [DATE] 5:12 PM" at bounding box center [286, 81] width 278 height 21
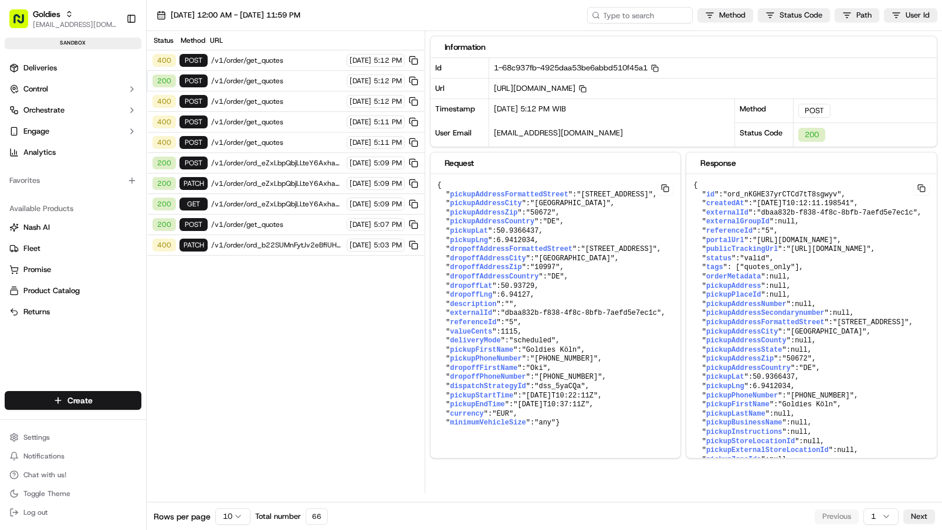
click at [273, 58] on span "/v1/order/get_quotes" at bounding box center [277, 60] width 132 height 9
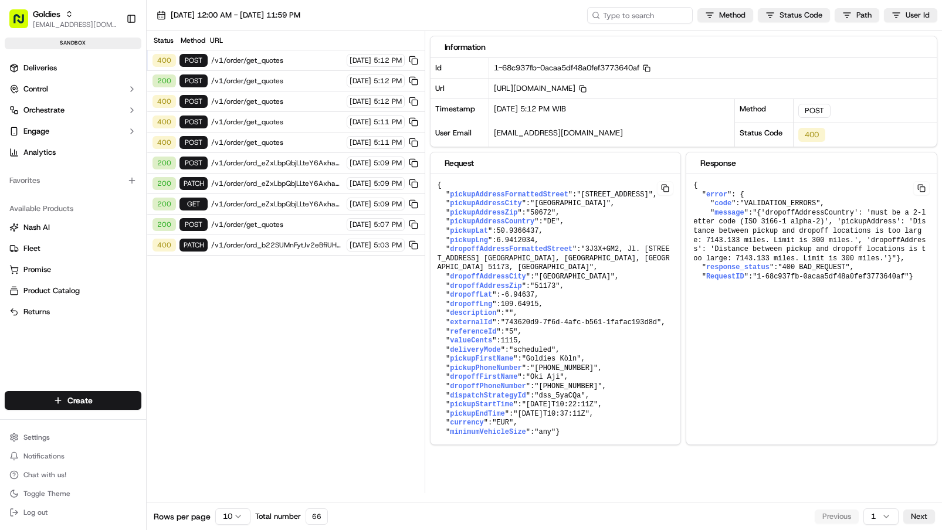
click at [236, 76] on span "/v1/order/get_quotes" at bounding box center [277, 80] width 132 height 9
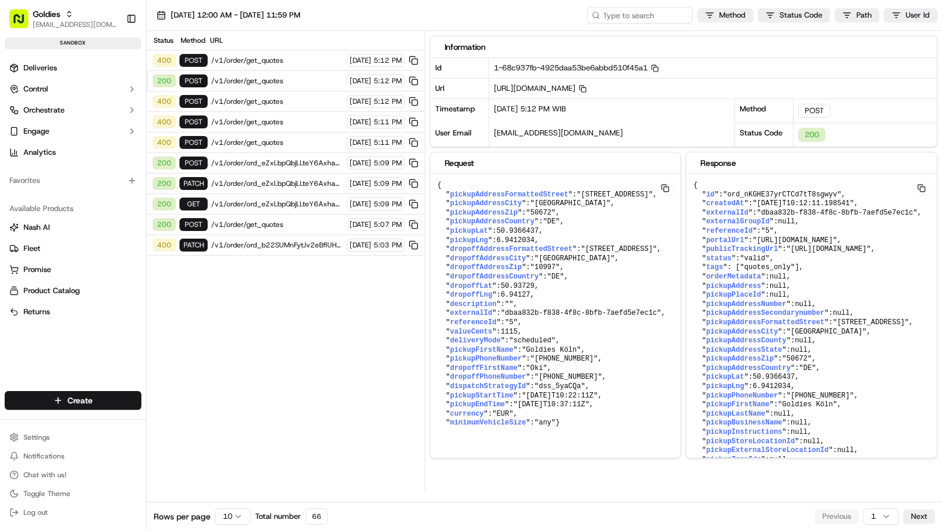
click at [281, 159] on span "/v1/order/ord_eZxLbpQbjLLteY6AxhaEV9/autodispatch" at bounding box center [277, 162] width 132 height 9
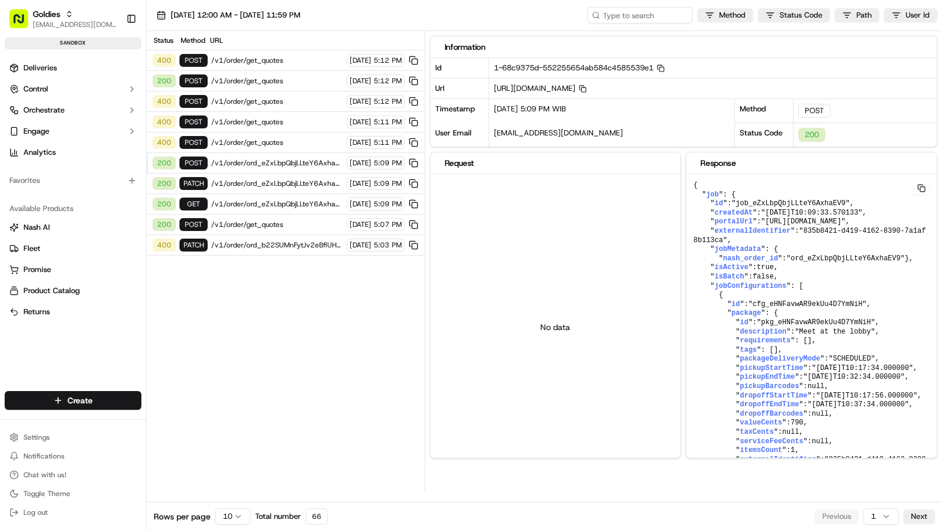
click at [276, 82] on span "/v1/order/get_quotes" at bounding box center [277, 80] width 132 height 9
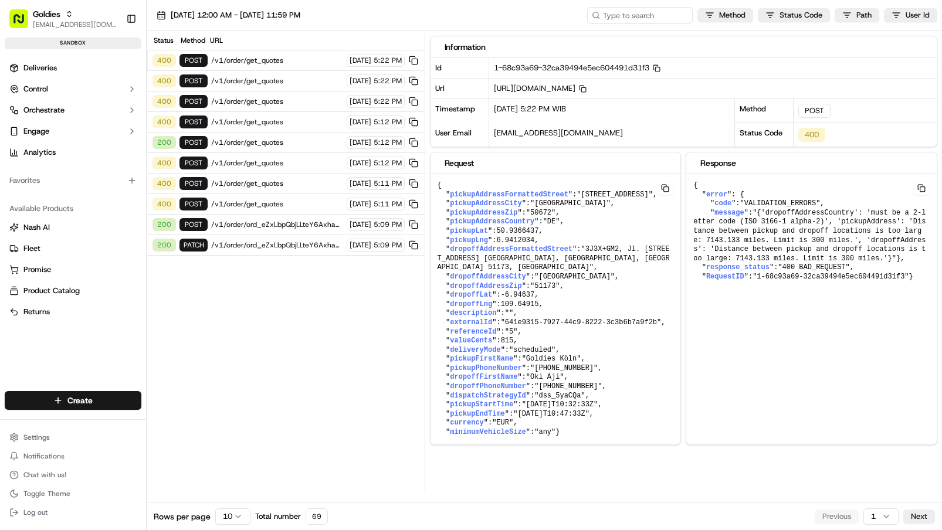
click at [324, 108] on div "400 POST /v1/order/get_quotes [DATE] 5:22 PM" at bounding box center [286, 101] width 278 height 21
click at [347, 106] on div "[DATE] 5:22 PM" at bounding box center [376, 101] width 58 height 13
click at [284, 98] on span "/v1/order/get_quotes" at bounding box center [277, 101] width 132 height 9
click at [262, 77] on span "/v1/order/get_quotes" at bounding box center [277, 80] width 132 height 9
click at [269, 66] on div "400 POST /v1/order/get_quotes [DATE] 5:22 PM" at bounding box center [286, 60] width 278 height 21
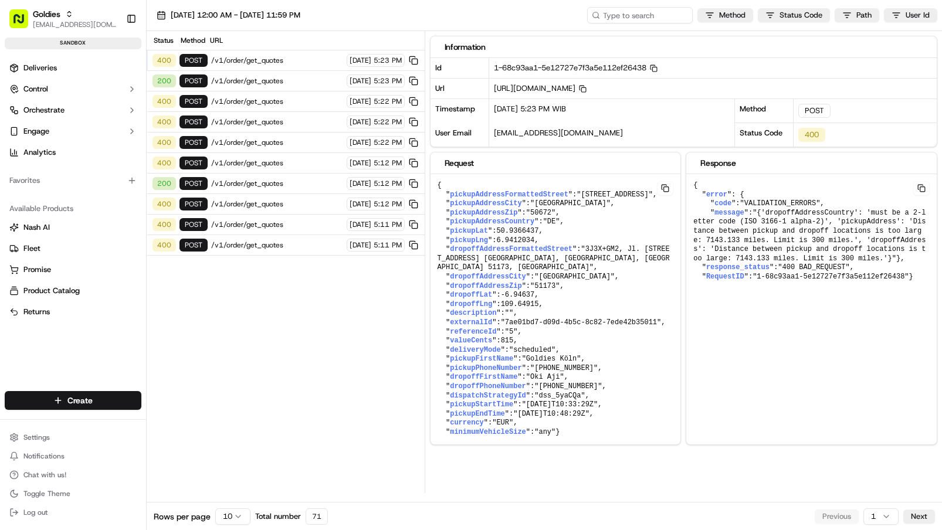
click at [219, 80] on span "/v1/order/get_quotes" at bounding box center [277, 80] width 132 height 9
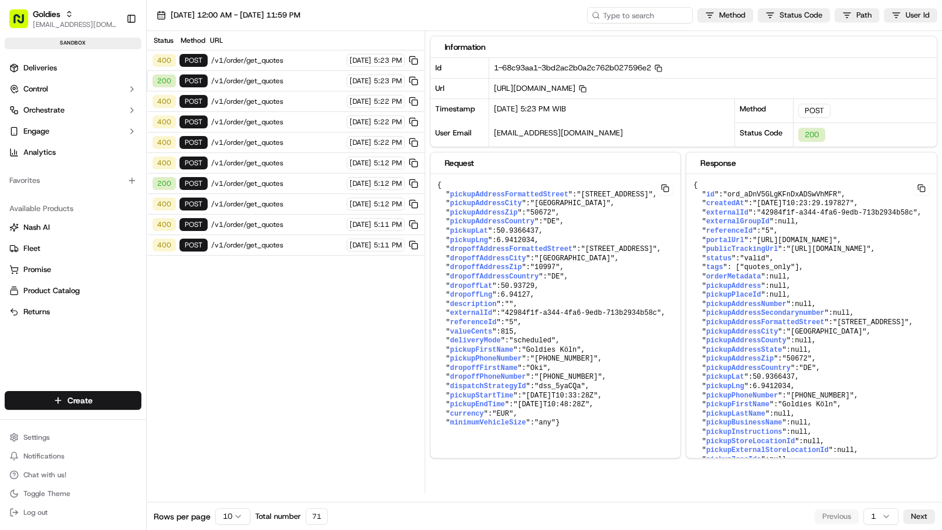
click at [247, 66] on div "400 POST /v1/order/get_quotes 09/16/2025 5:23 PM" at bounding box center [286, 60] width 278 height 21
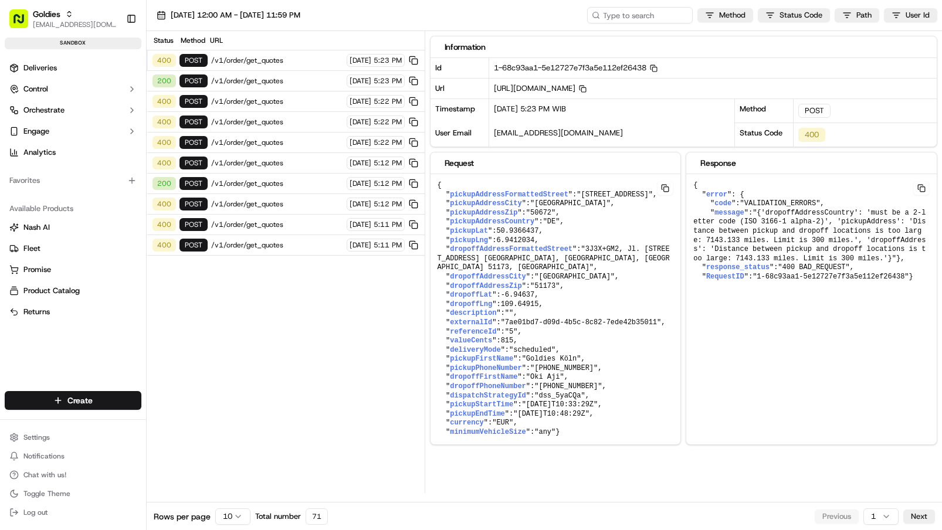
click at [241, 87] on div "200 POST /v1/order/get_quotes 09/16/2025 5:23 PM" at bounding box center [286, 81] width 278 height 21
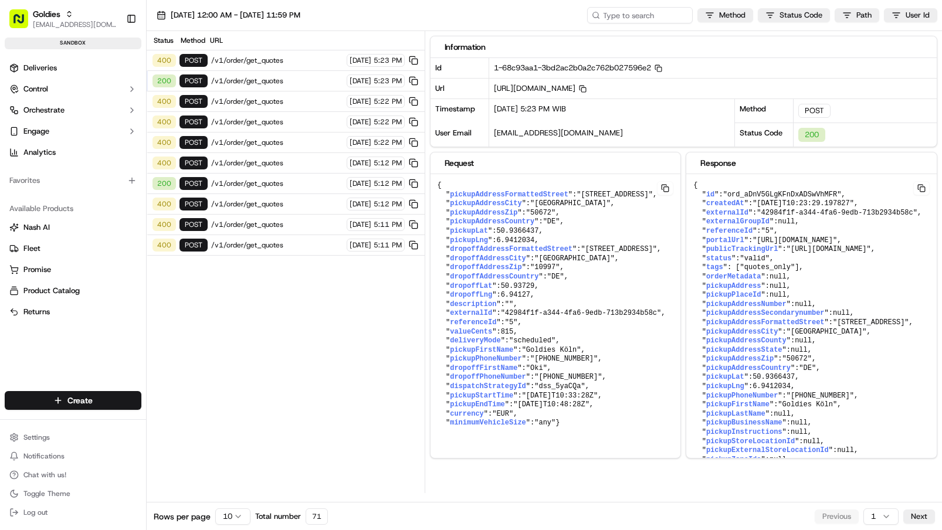
click at [270, 59] on span "/v1/order/get_quotes" at bounding box center [277, 60] width 132 height 9
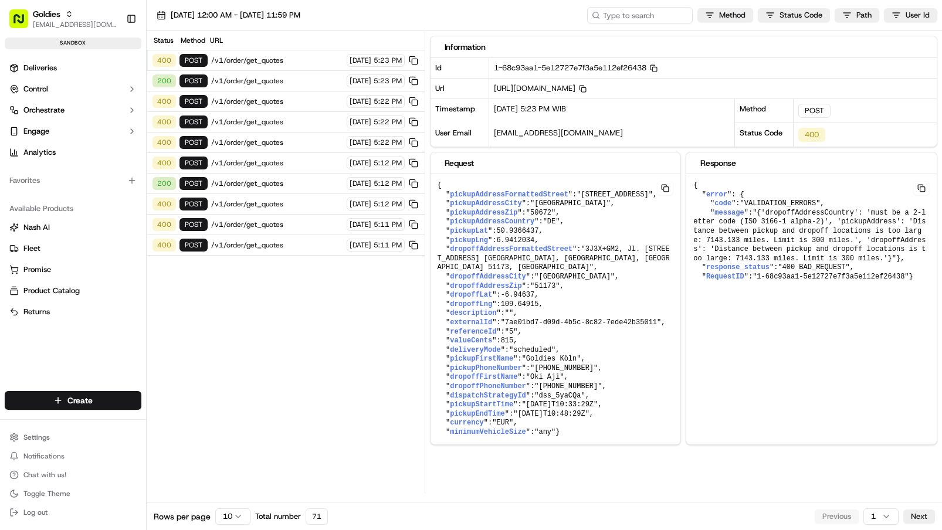
click at [252, 87] on div "200 POST /v1/order/get_quotes 09/16/2025 5:23 PM" at bounding box center [286, 81] width 278 height 21
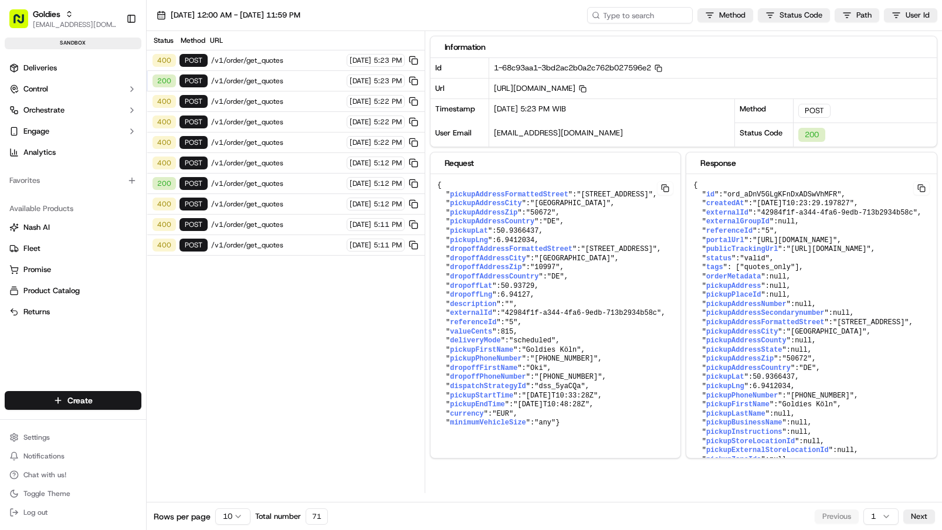
click at [272, 60] on span "/v1/order/get_quotes" at bounding box center [277, 60] width 132 height 9
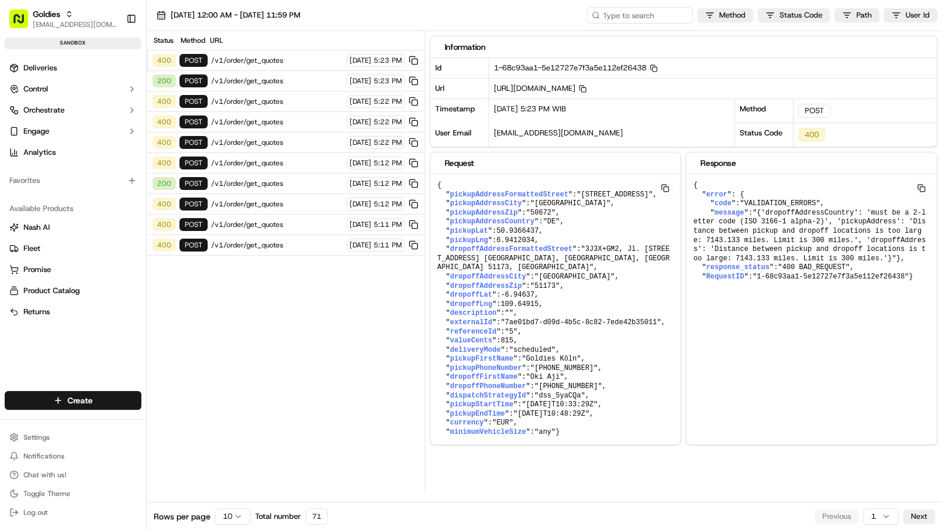
click at [276, 79] on span "/v1/order/get_quotes" at bounding box center [277, 80] width 132 height 9
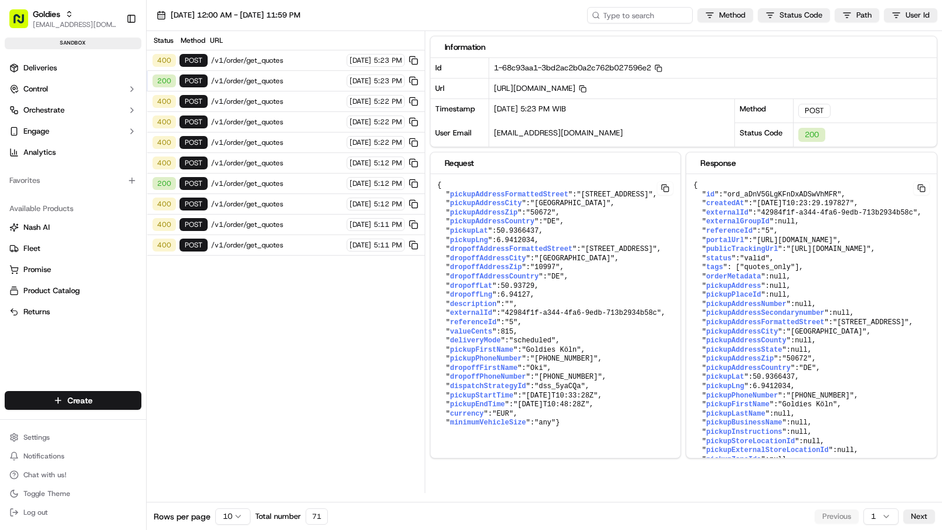
click at [297, 59] on span "/v1/order/get_quotes" at bounding box center [277, 60] width 132 height 9
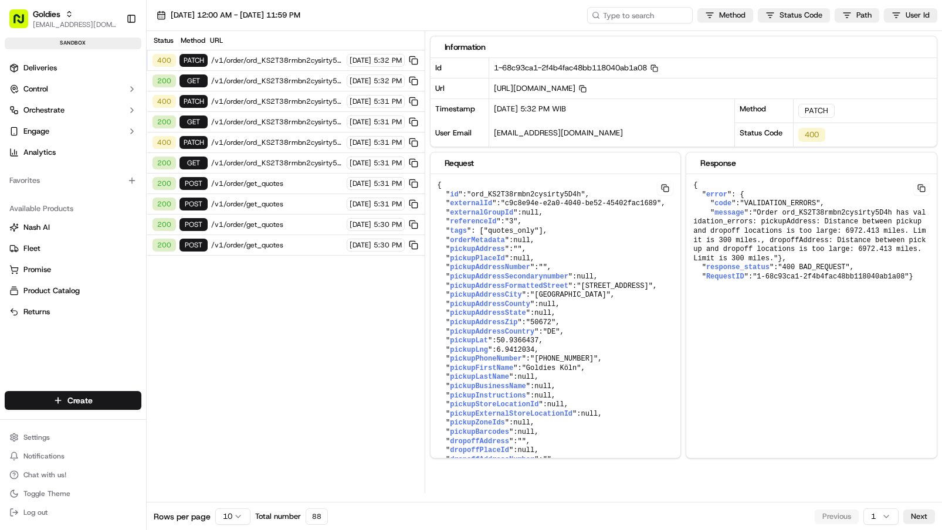
click at [235, 82] on span "/v1/order/ord_KS2T38rmbn2cysirty5D4h" at bounding box center [277, 80] width 132 height 9
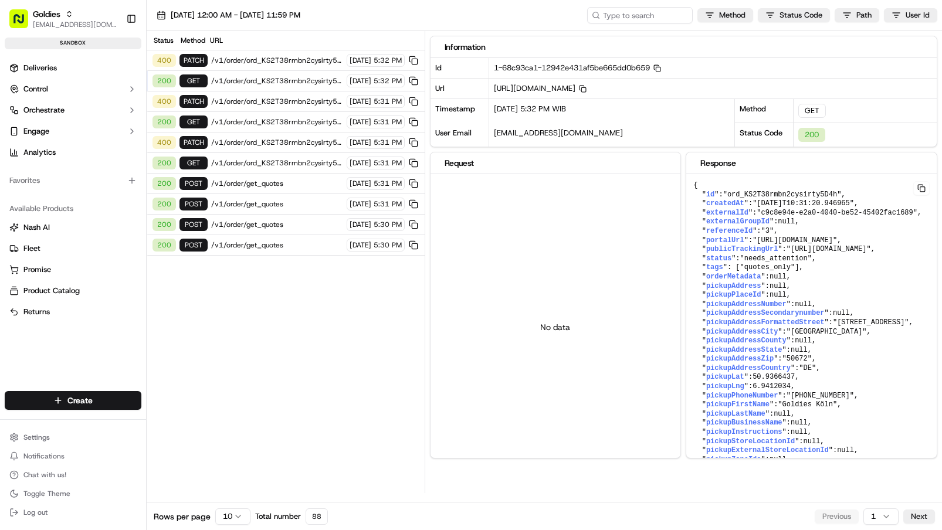
click at [268, 68] on div "400 PATCH /v1/order/ord_KS2T38rmbn2cysirty5D4h 09/16/2025 5:32 PM" at bounding box center [286, 60] width 278 height 21
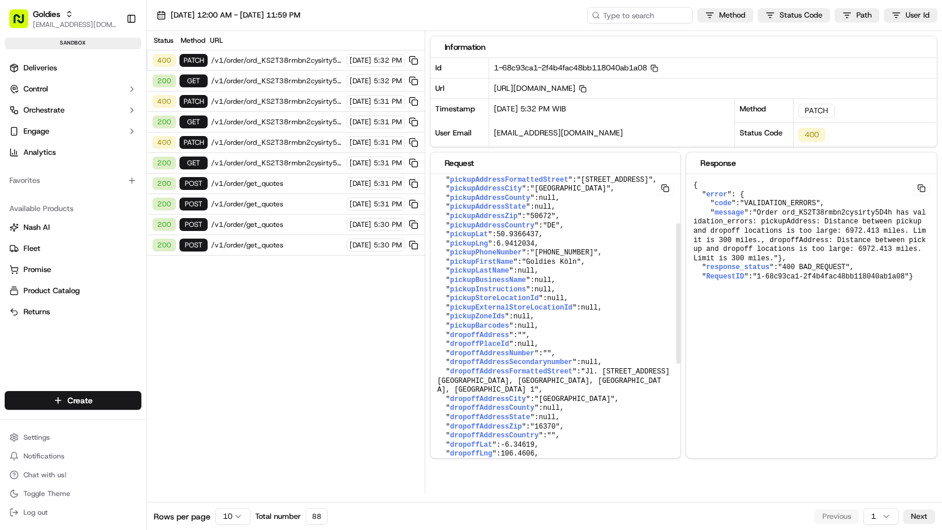
scroll to position [108, 0]
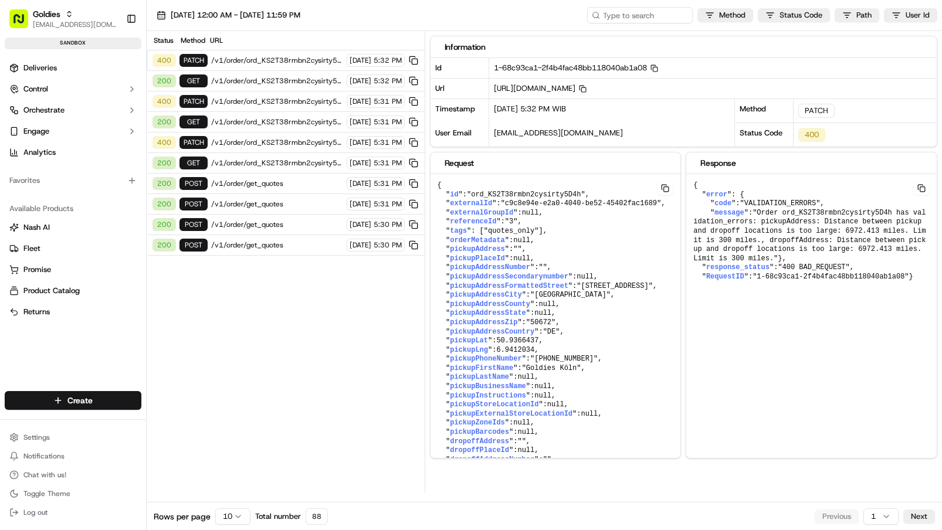
click at [253, 57] on span "/v1/order/ord_KS2T38rmbn2cysirty5D4h" at bounding box center [277, 60] width 132 height 9
click at [252, 83] on span "/v1/order/ord_KS2T38rmbn2cysirty5D4h" at bounding box center [277, 80] width 132 height 9
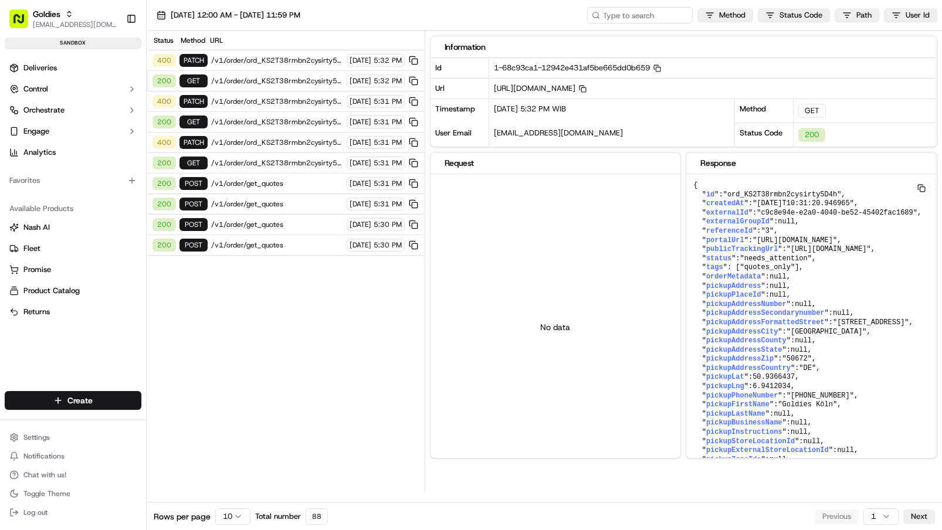
click at [271, 62] on span "/v1/order/ord_KS2T38rmbn2cysirty5D4h" at bounding box center [277, 60] width 132 height 9
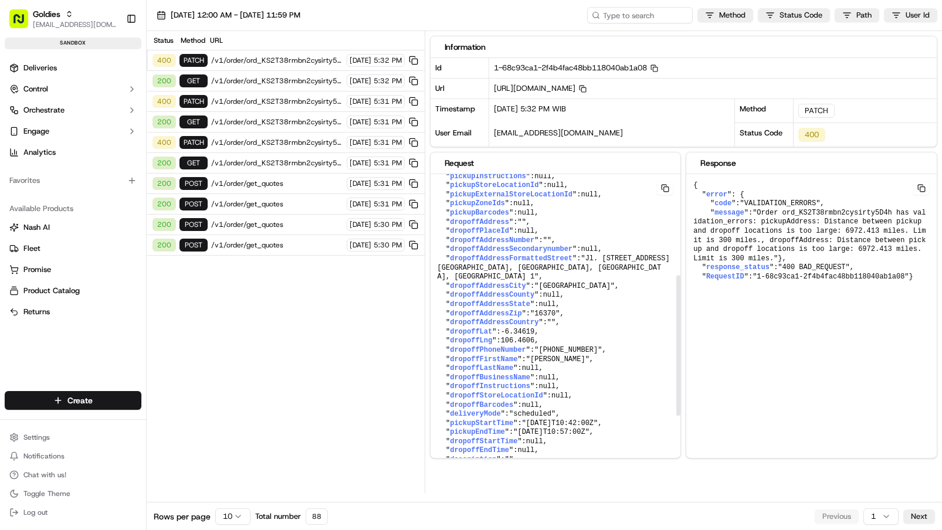
scroll to position [223, 0]
